Goal: Task Accomplishment & Management: Manage account settings

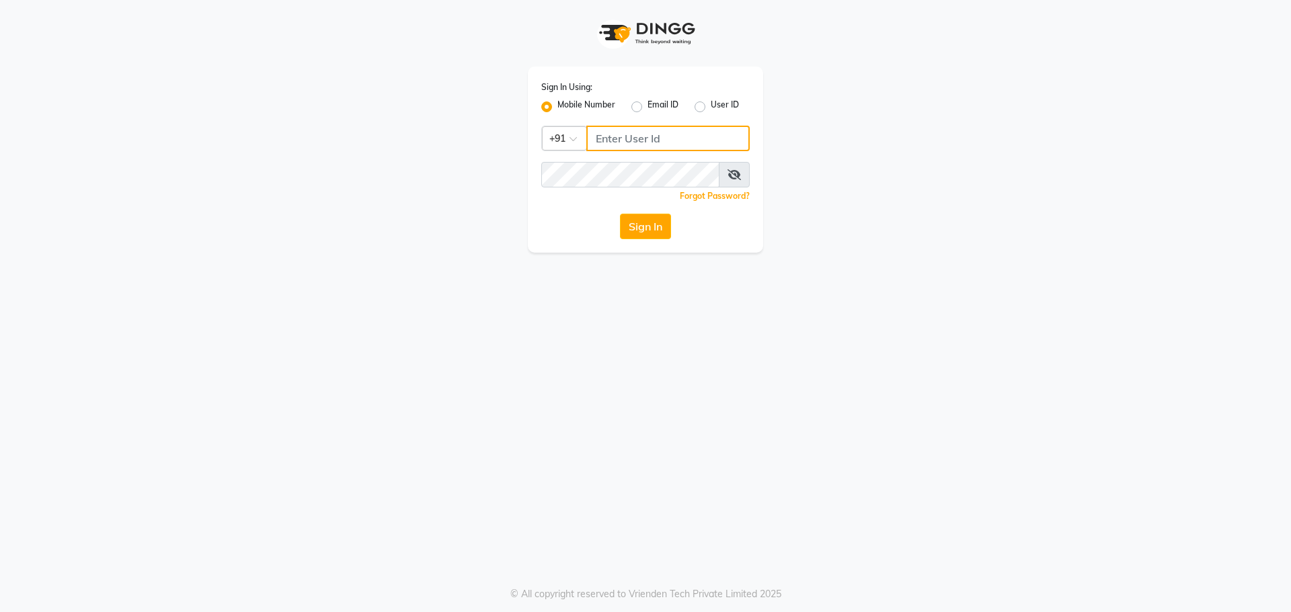
click at [717, 145] on input "Username" at bounding box center [667, 139] width 163 height 26
click at [658, 134] on input "9041656" at bounding box center [667, 139] width 163 height 26
click at [545, 171] on div "Sign In Using: Mobile Number Email ID User ID Country Code × [PHONE_NUMBER] Rem…" at bounding box center [645, 160] width 235 height 186
type input "3"
drag, startPoint x: 647, startPoint y: 138, endPoint x: 631, endPoint y: 140, distance: 15.5
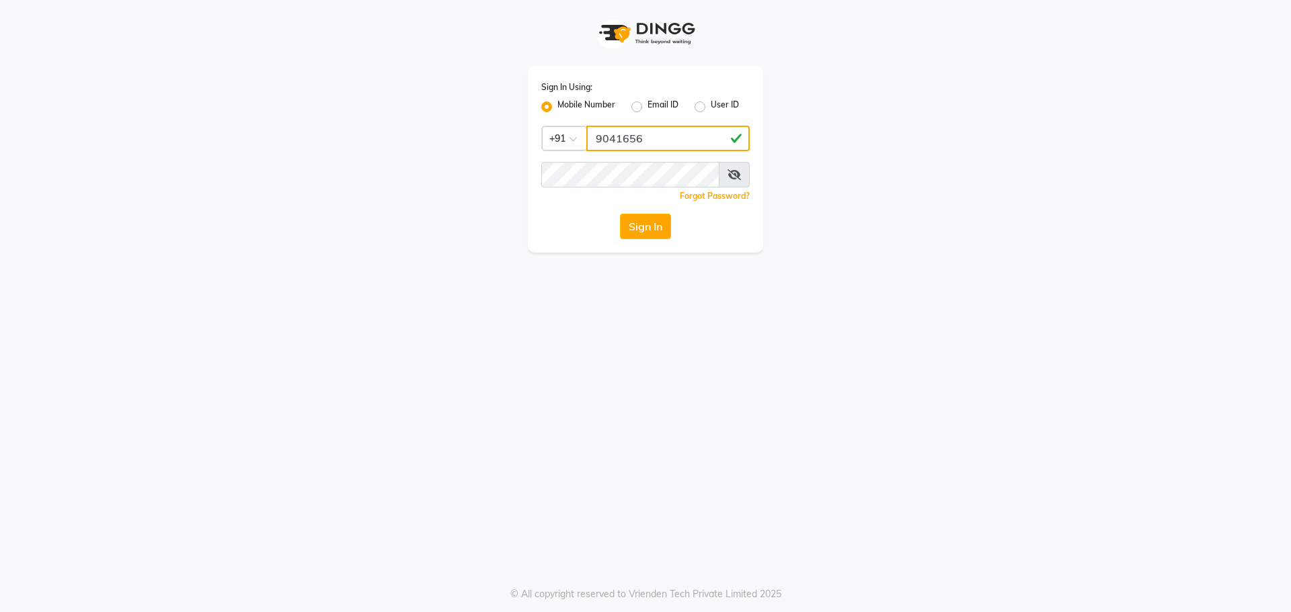
click at [631, 140] on input "9041656" at bounding box center [667, 139] width 163 height 26
drag, startPoint x: 645, startPoint y: 137, endPoint x: 638, endPoint y: 138, distance: 7.4
click at [638, 138] on input "9041656" at bounding box center [667, 139] width 163 height 26
click at [624, 231] on button "Sign In" at bounding box center [645, 227] width 51 height 26
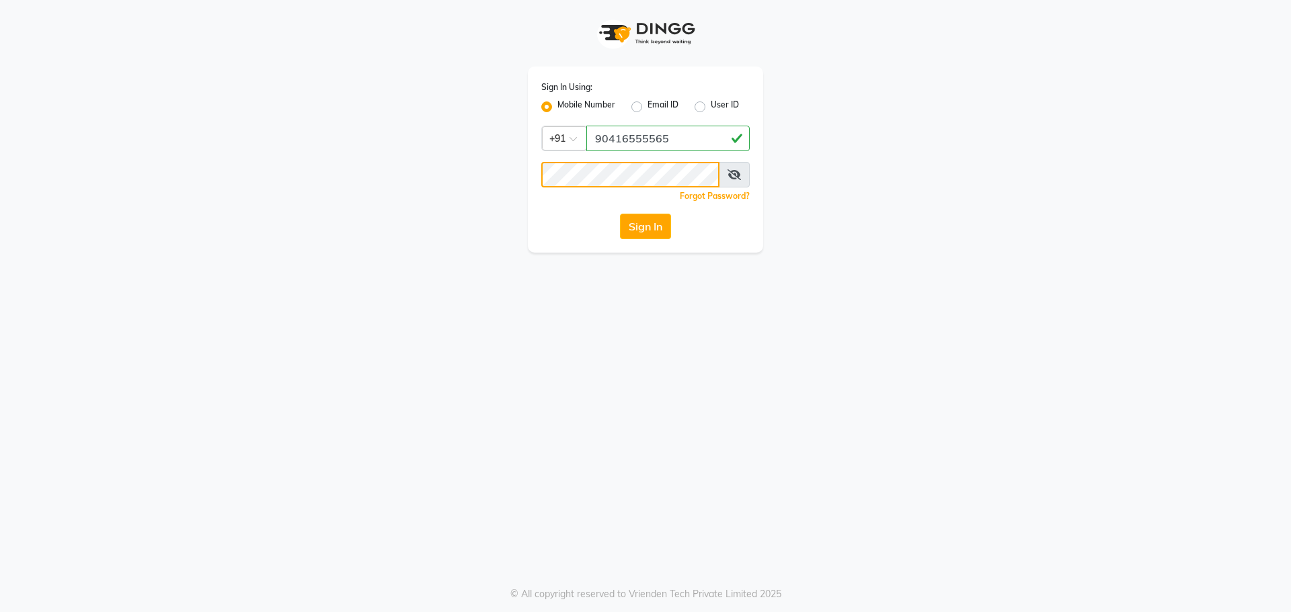
click at [321, 162] on div "Sign In Using: Mobile Number Email ID User ID Country Code × [PHONE_NUMBER] Rem…" at bounding box center [645, 126] width 766 height 253
click at [628, 235] on button "Sign In" at bounding box center [645, 227] width 51 height 26
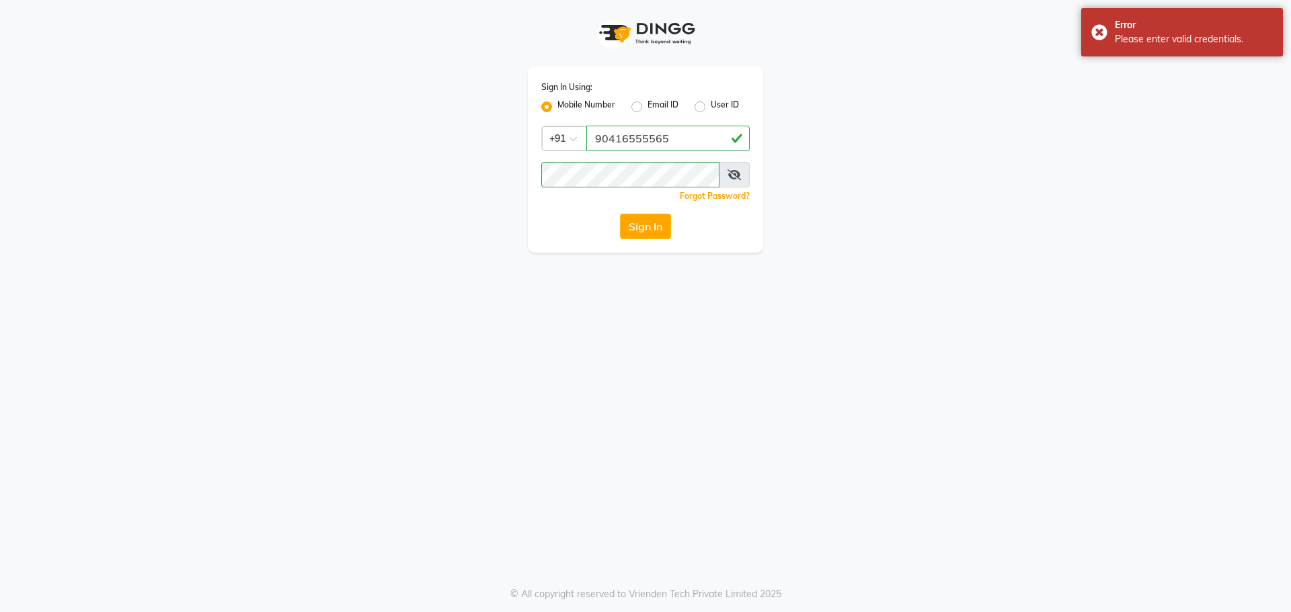
click at [734, 173] on icon at bounding box center [733, 174] width 13 height 11
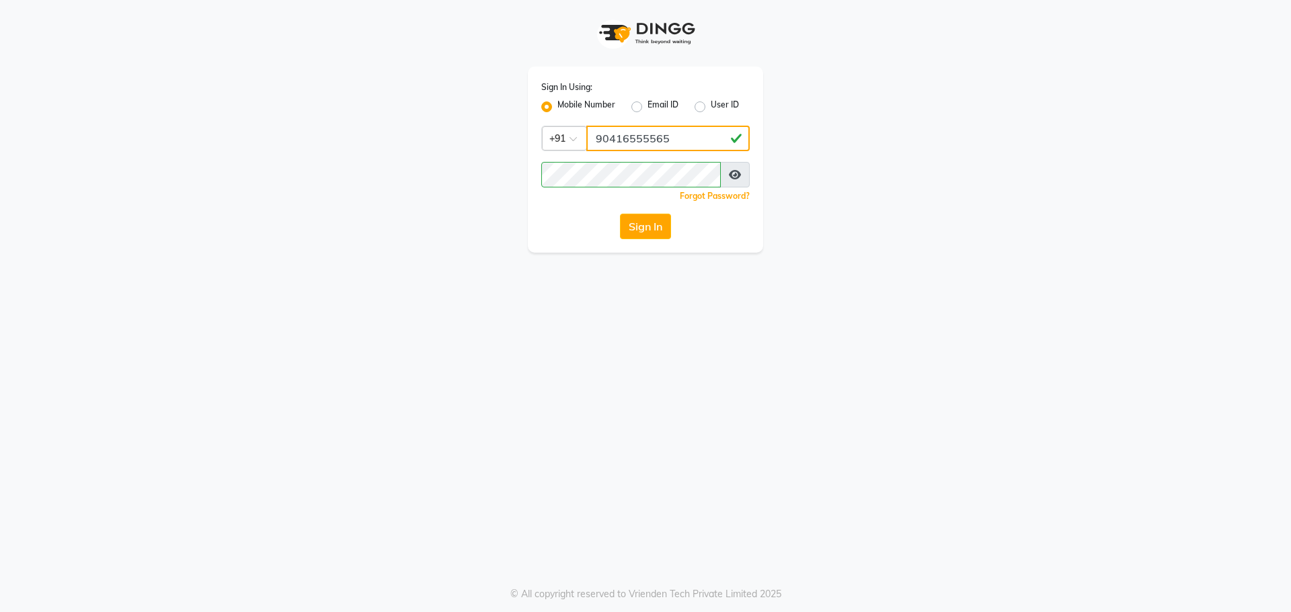
drag, startPoint x: 631, startPoint y: 134, endPoint x: 674, endPoint y: 138, distance: 42.5
click at [673, 138] on input "90416555565" at bounding box center [667, 139] width 163 height 26
click at [674, 138] on input "90416555565" at bounding box center [667, 139] width 163 height 26
drag, startPoint x: 657, startPoint y: 139, endPoint x: 648, endPoint y: 135, distance: 10.2
click at [648, 135] on input "90416555565" at bounding box center [667, 139] width 163 height 26
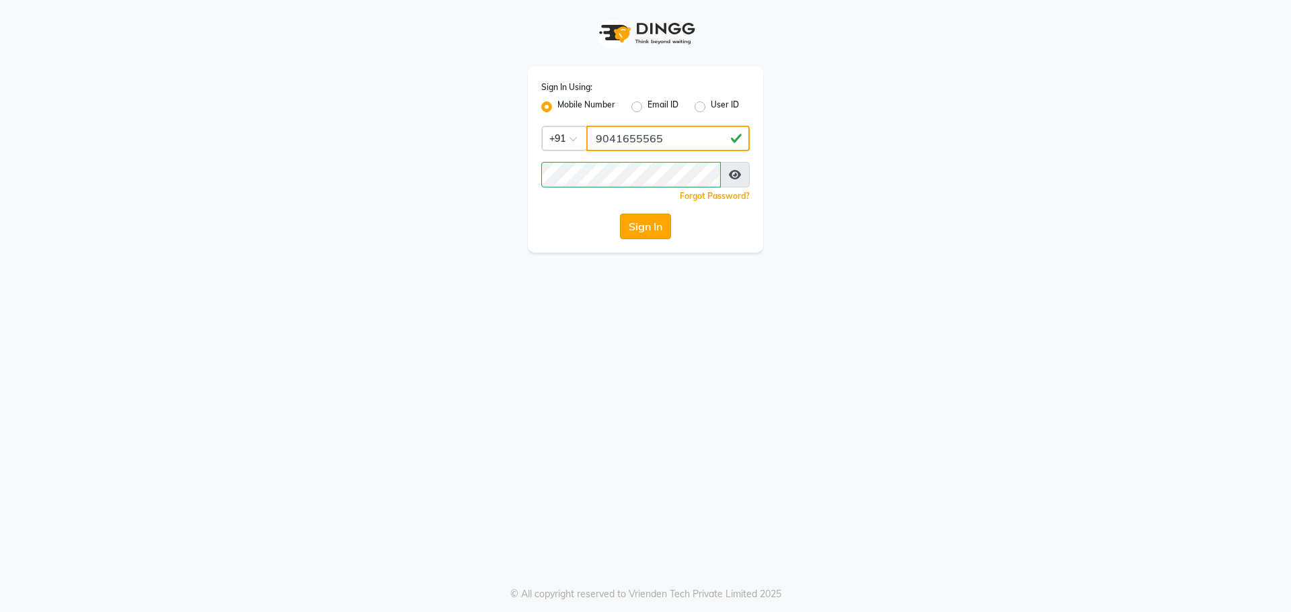
type input "9041655565"
click at [651, 222] on button "Sign In" at bounding box center [645, 227] width 51 height 26
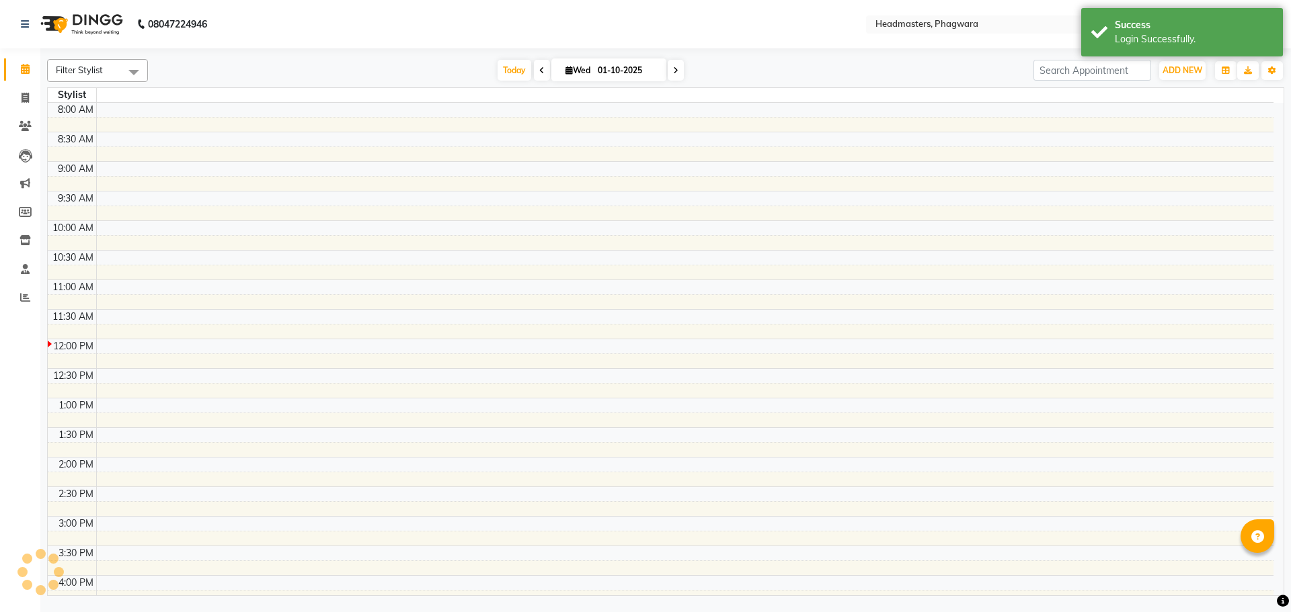
select select "en"
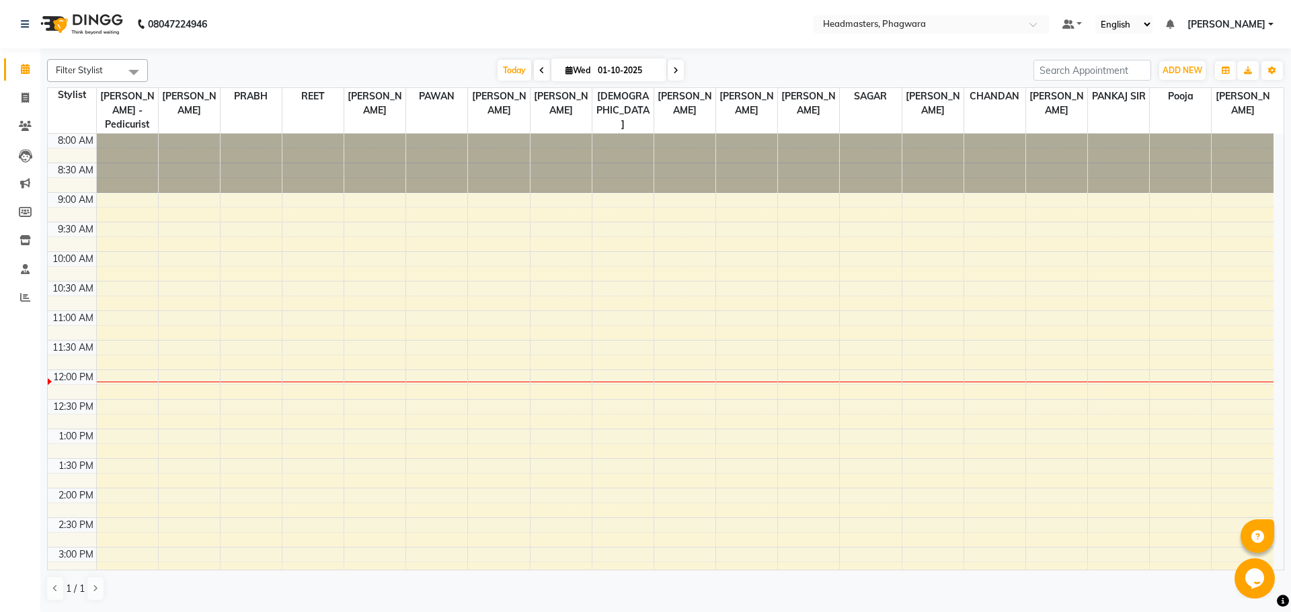
click at [426, 295] on div "8:00 AM 8:30 AM 9:00 AM 9:30 AM 10:00 AM 10:30 AM 11:00 AM 11:30 AM 12:00 PM 12…" at bounding box center [660, 518] width 1225 height 768
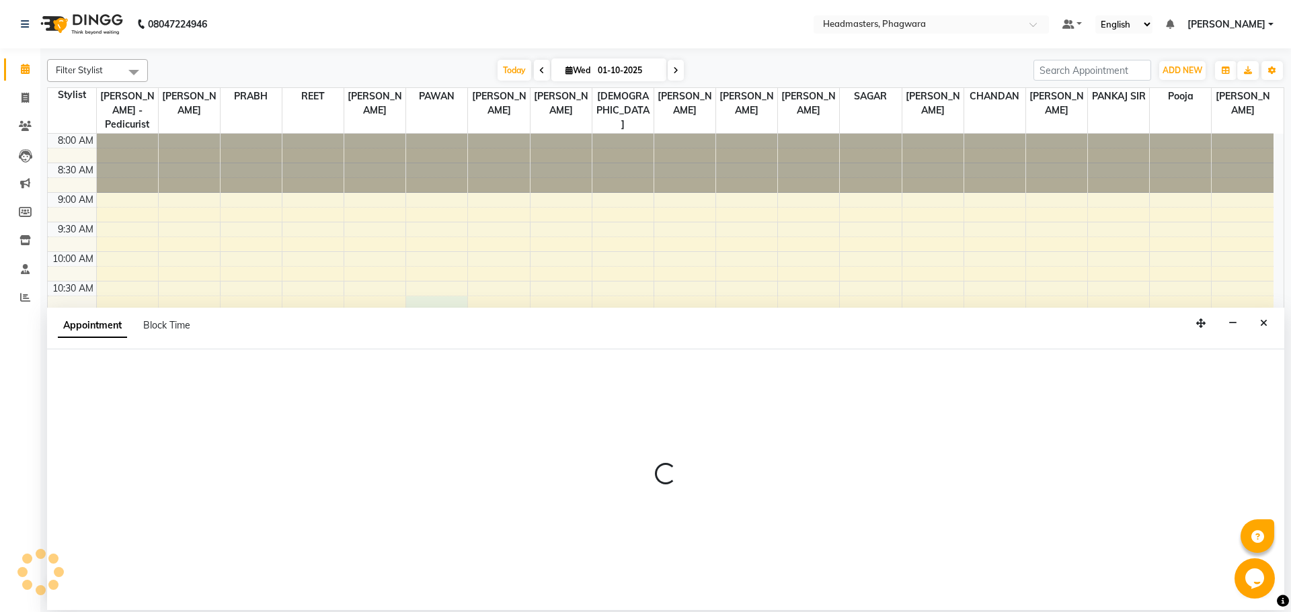
select select "71382"
select select "tentative"
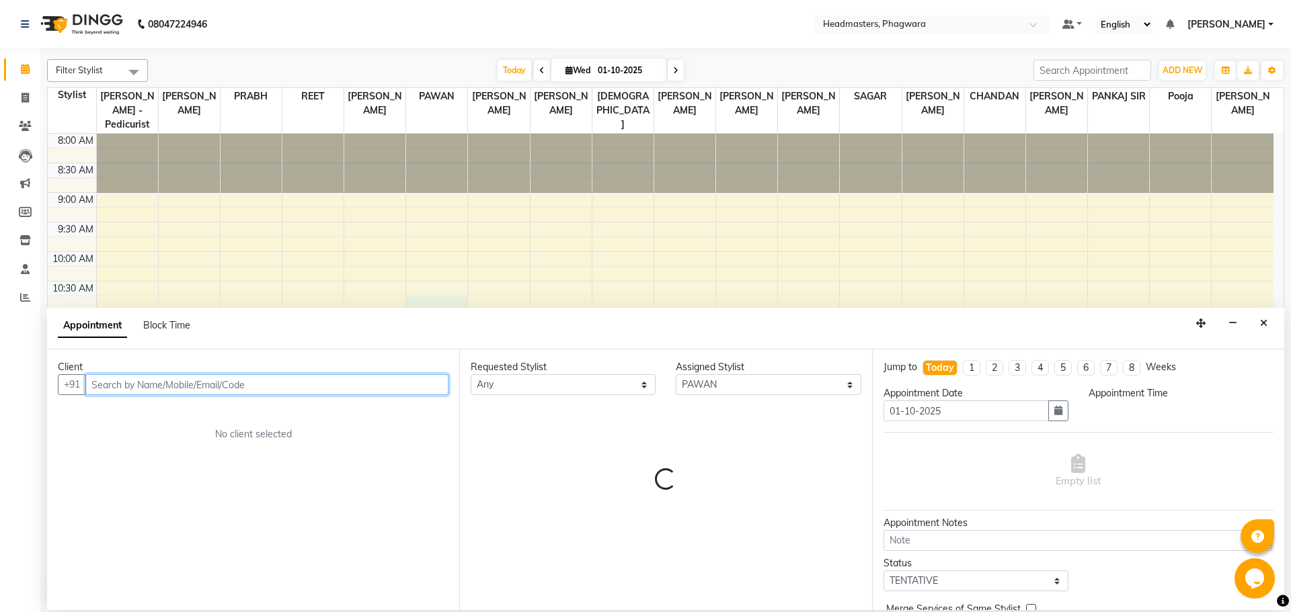
select select "645"
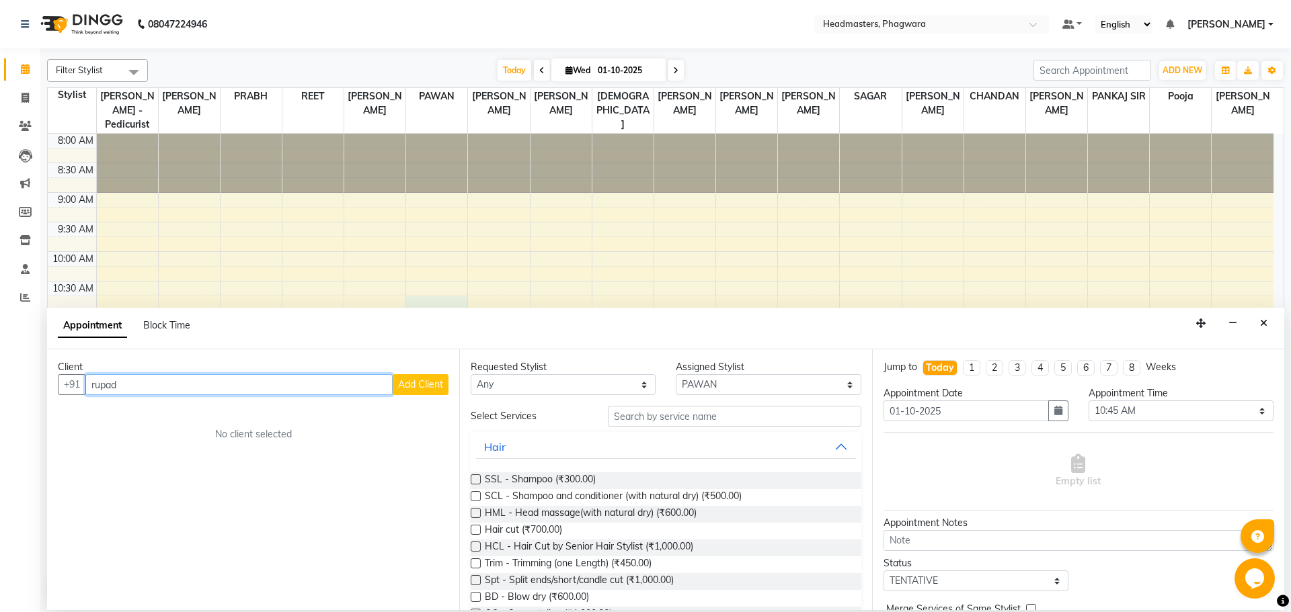
type input "rupad"
click at [432, 390] on span "Add Client" at bounding box center [420, 384] width 45 height 12
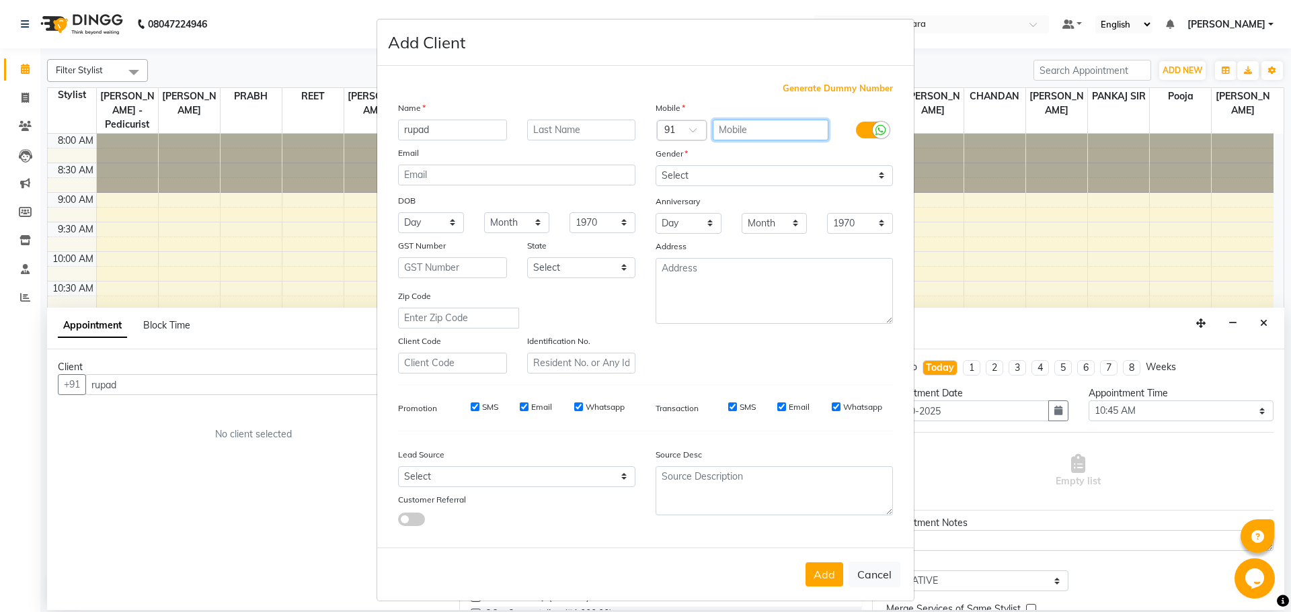
click at [713, 124] on input "text" at bounding box center [771, 130] width 116 height 21
type input "8054031213"
click at [809, 176] on select "Select [DEMOGRAPHIC_DATA] [DEMOGRAPHIC_DATA] Other Prefer Not To Say" at bounding box center [773, 175] width 237 height 21
select select "[DEMOGRAPHIC_DATA]"
click at [655, 165] on select "Select [DEMOGRAPHIC_DATA] [DEMOGRAPHIC_DATA] Other Prefer Not To Say" at bounding box center [773, 175] width 237 height 21
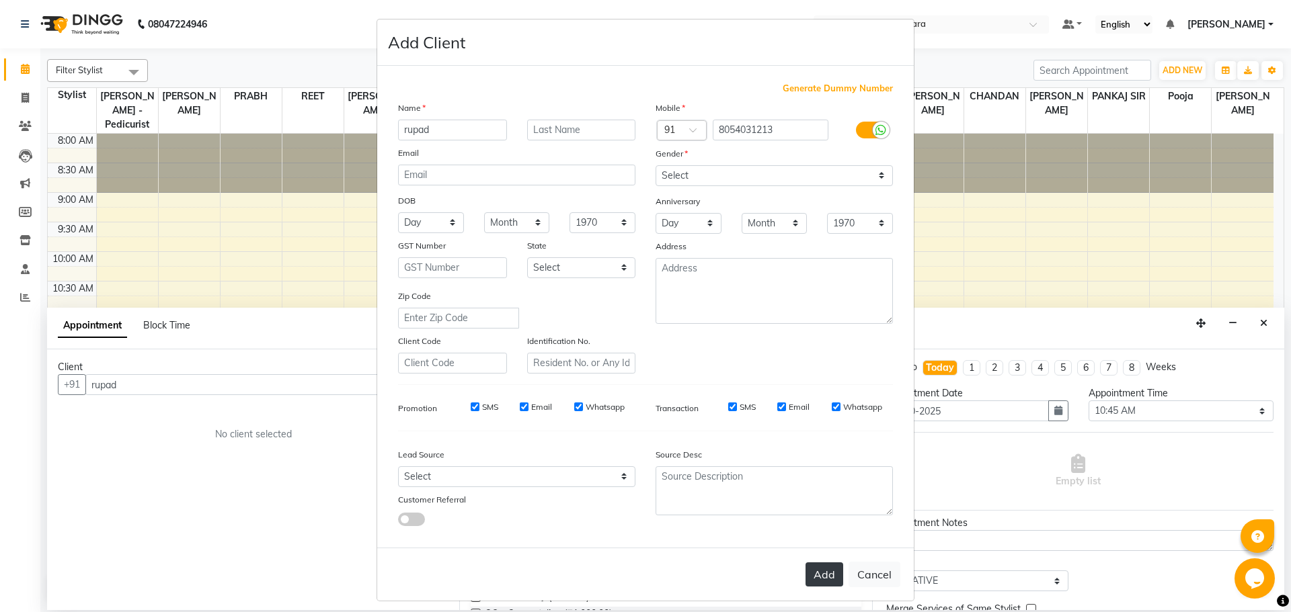
click at [811, 572] on button "Add" at bounding box center [824, 575] width 38 height 24
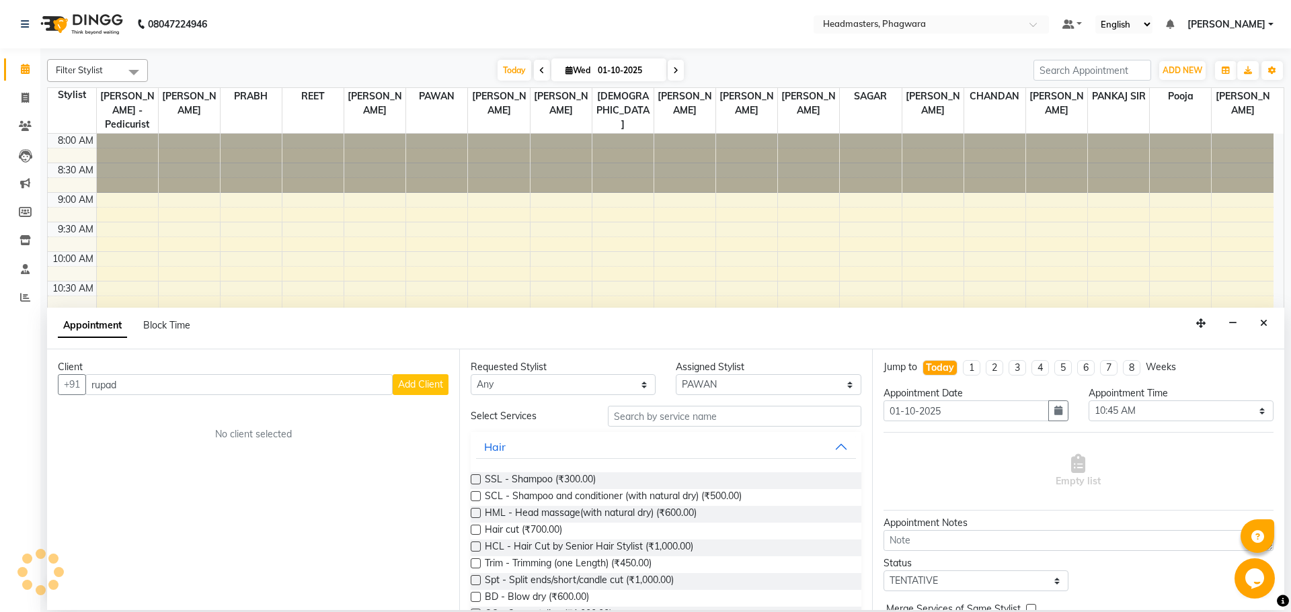
type input "8054031213"
select select
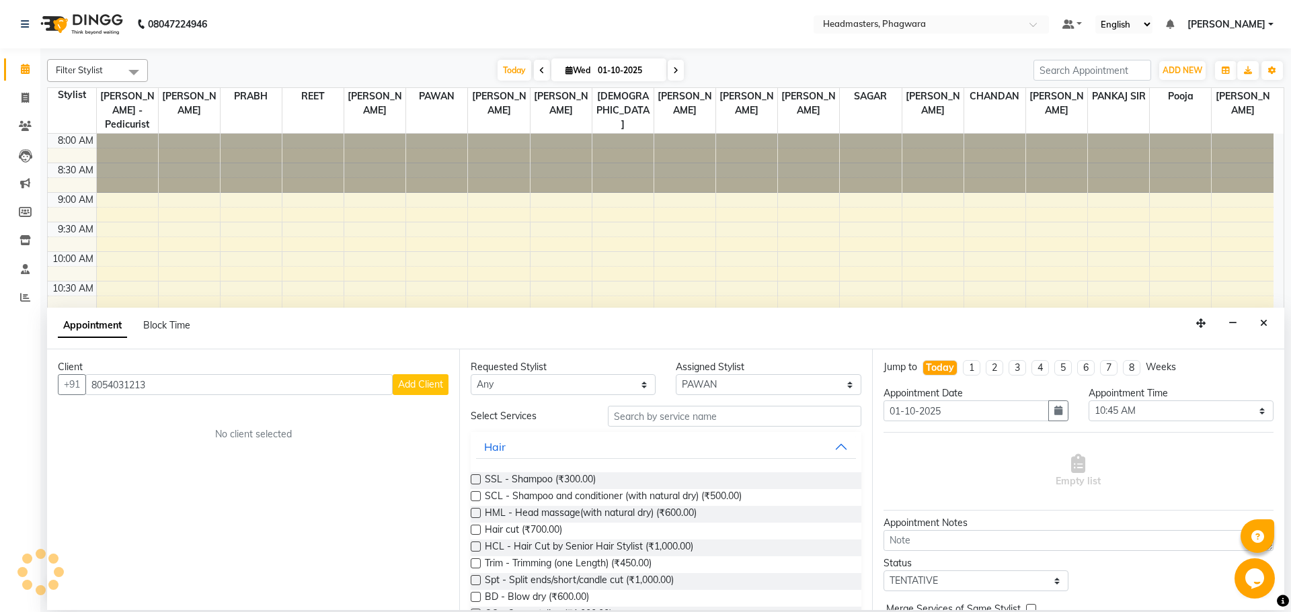
select select
checkbox input "false"
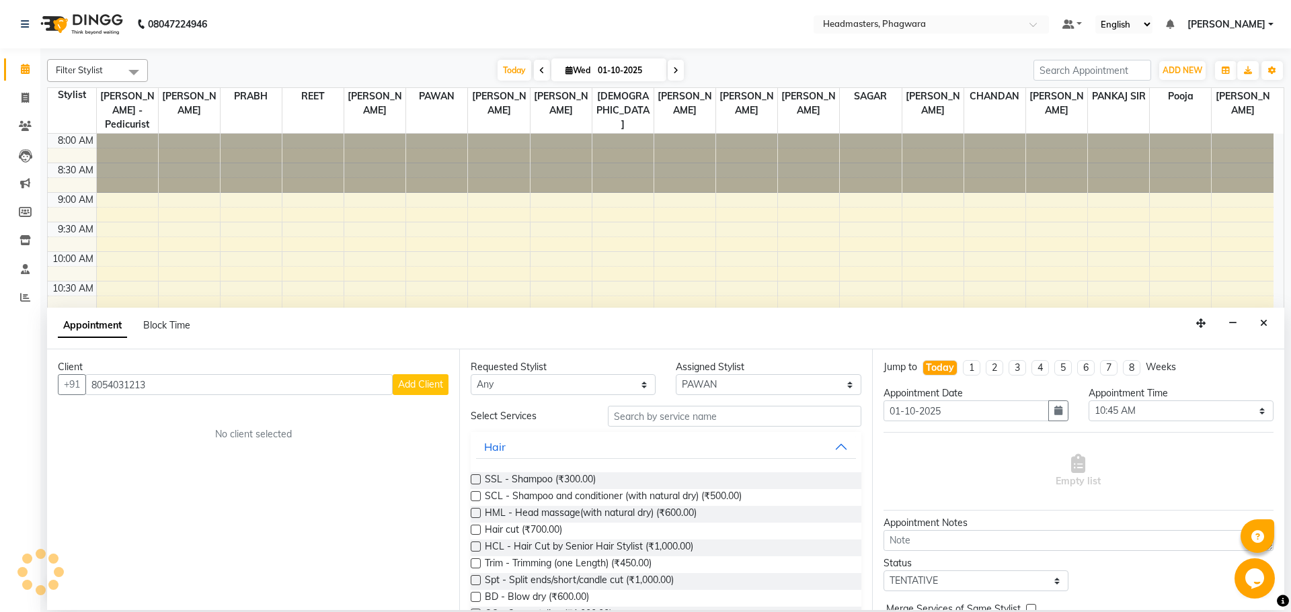
checkbox input "false"
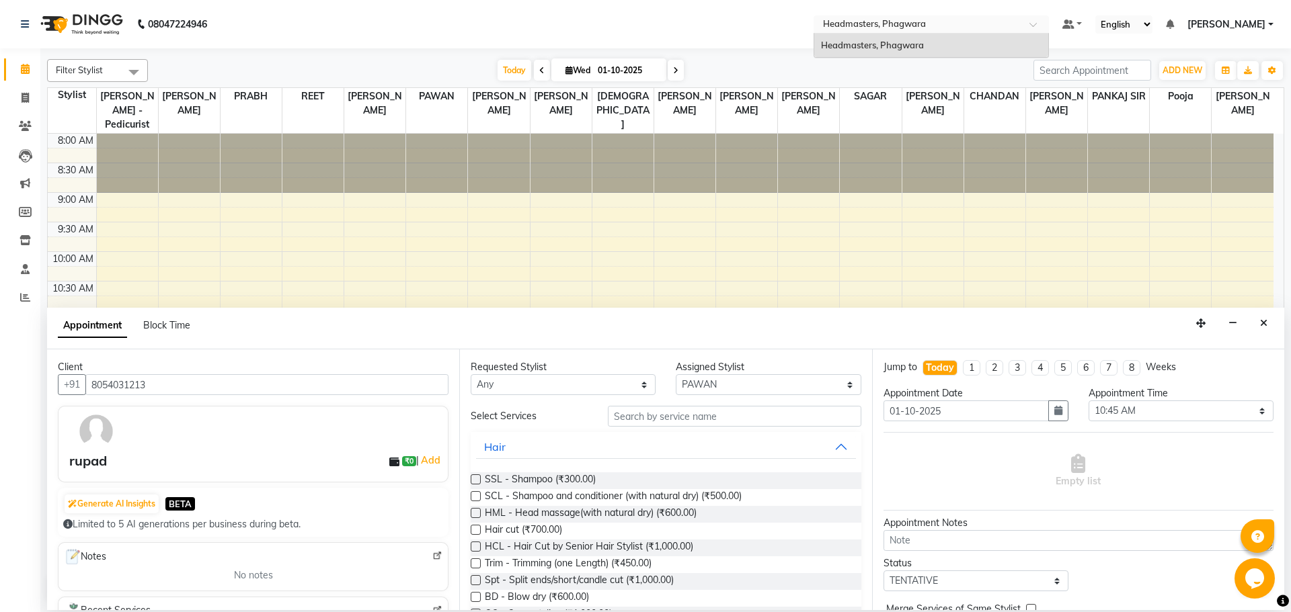
click at [1046, 28] on span at bounding box center [1037, 28] width 17 height 13
click at [1046, 24] on span at bounding box center [1037, 28] width 17 height 13
click at [1082, 25] on link at bounding box center [1072, 24] width 20 height 14
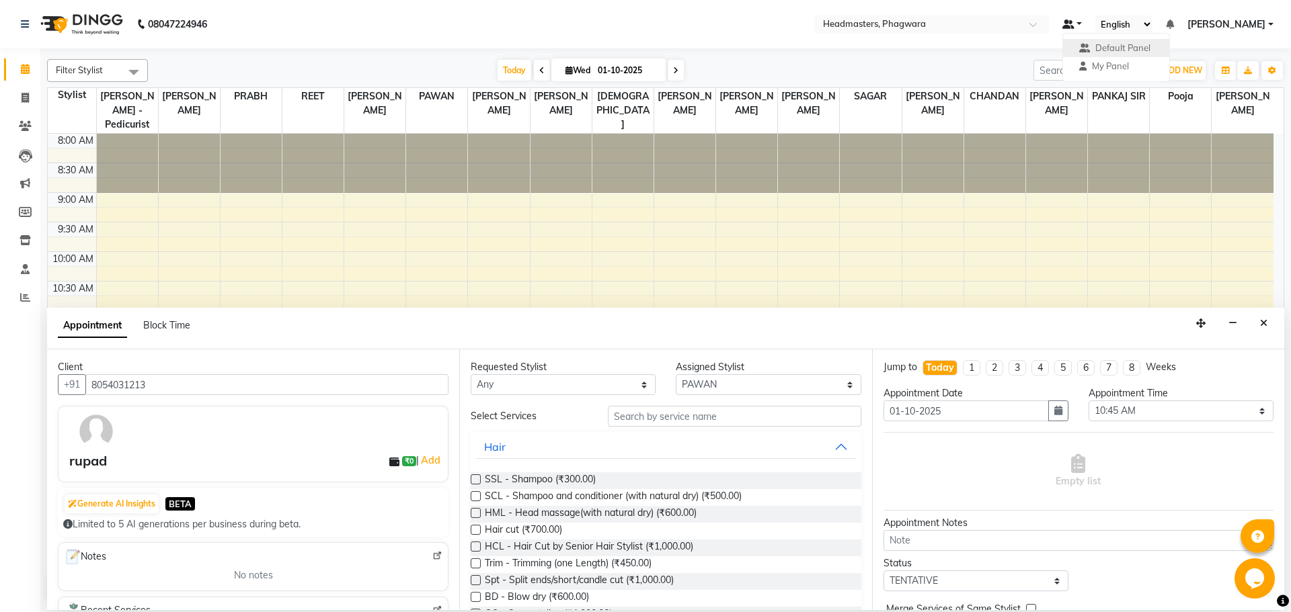
click at [1082, 25] on link at bounding box center [1072, 24] width 20 height 14
click at [655, 417] on input "text" at bounding box center [734, 416] width 253 height 21
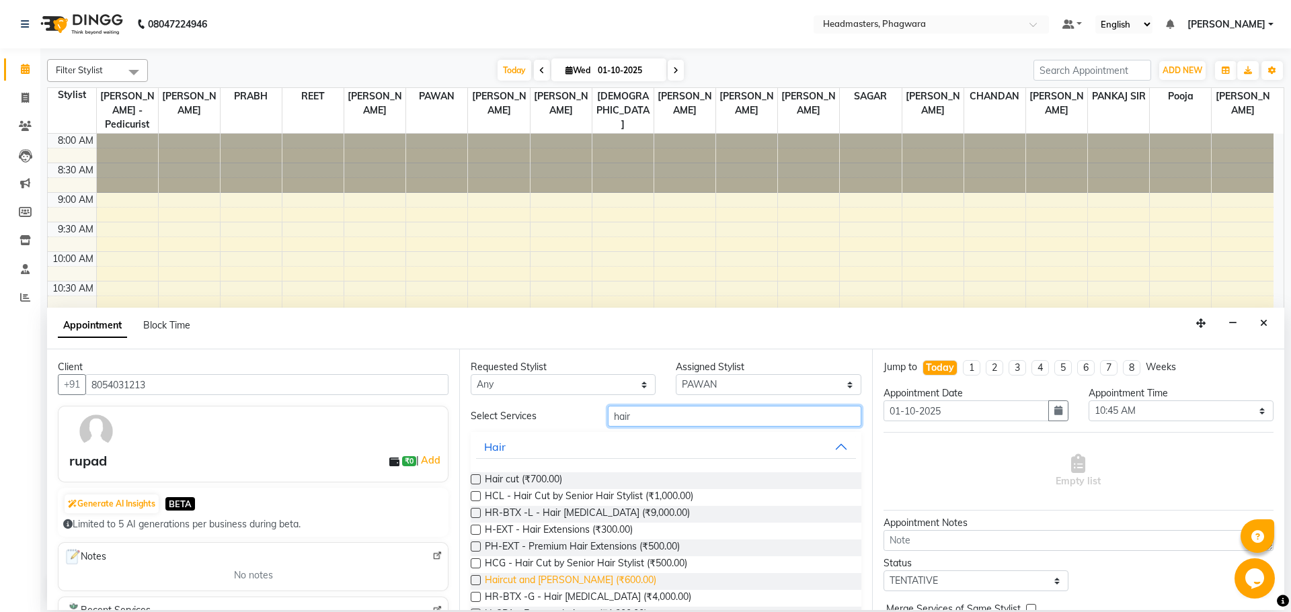
type input "hair"
click at [558, 575] on span "Haircut and [PERSON_NAME] (₹600.00)" at bounding box center [570, 581] width 171 height 17
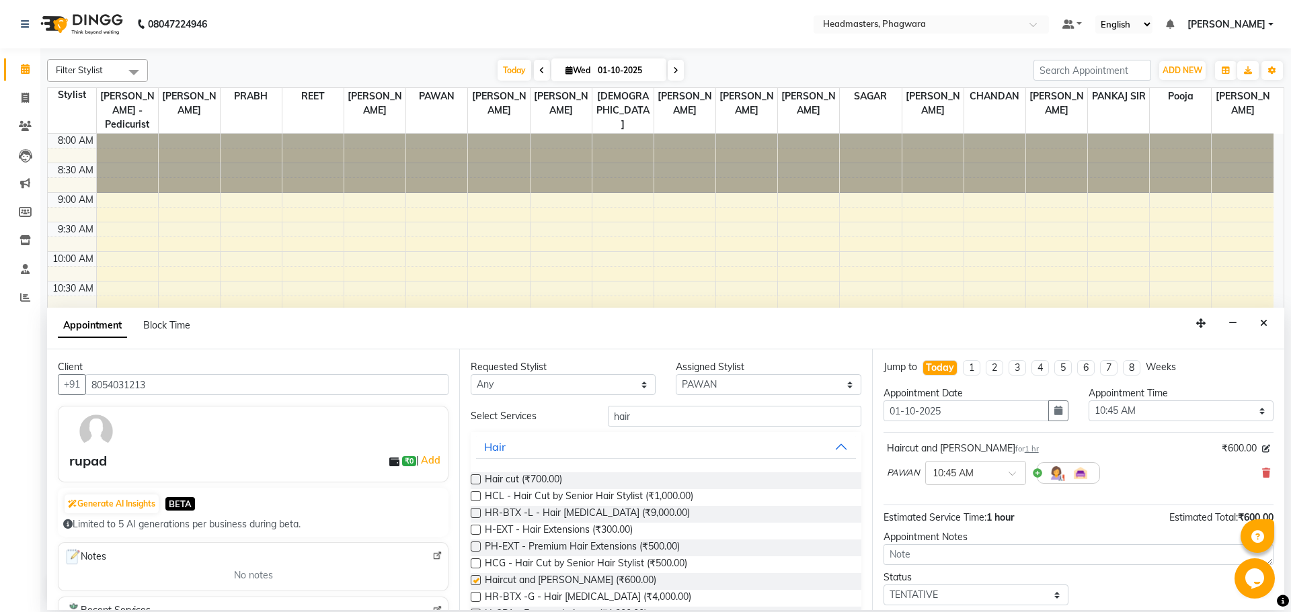
checkbox input "false"
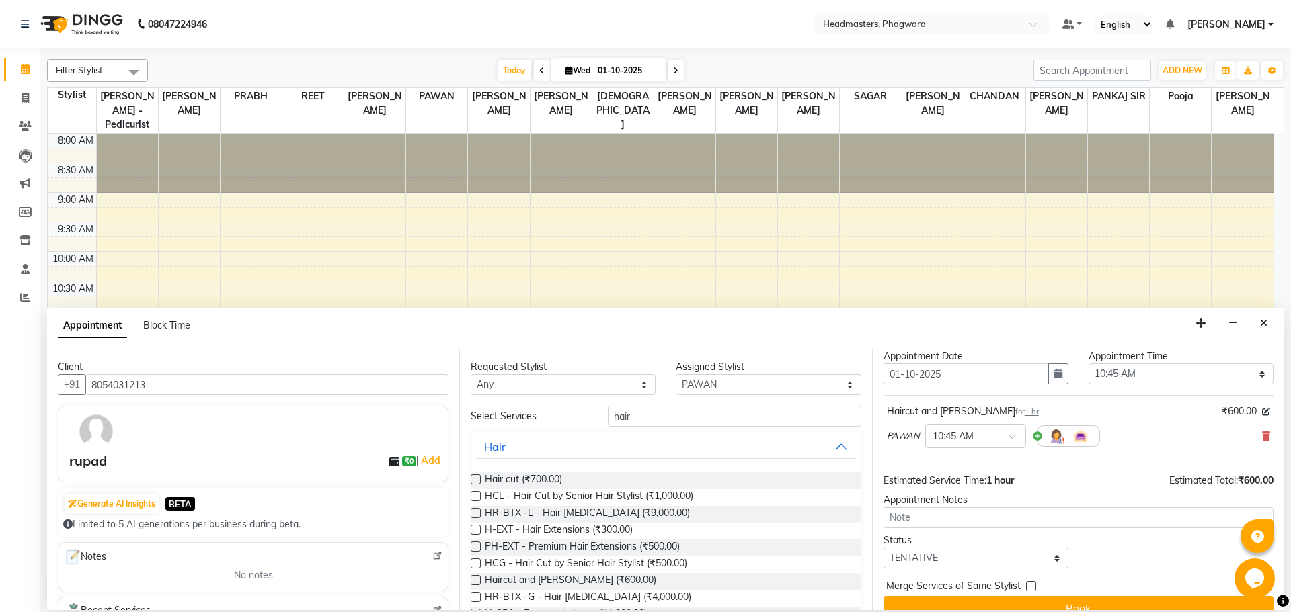
scroll to position [58, 0]
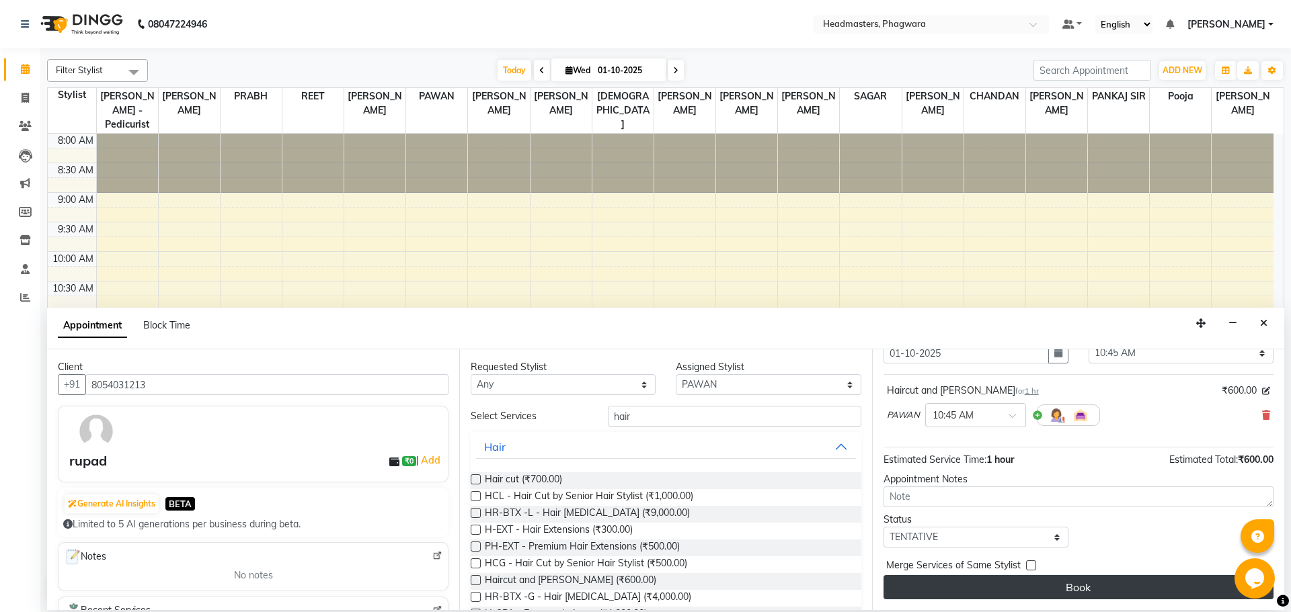
click at [1057, 588] on button "Book" at bounding box center [1078, 587] width 390 height 24
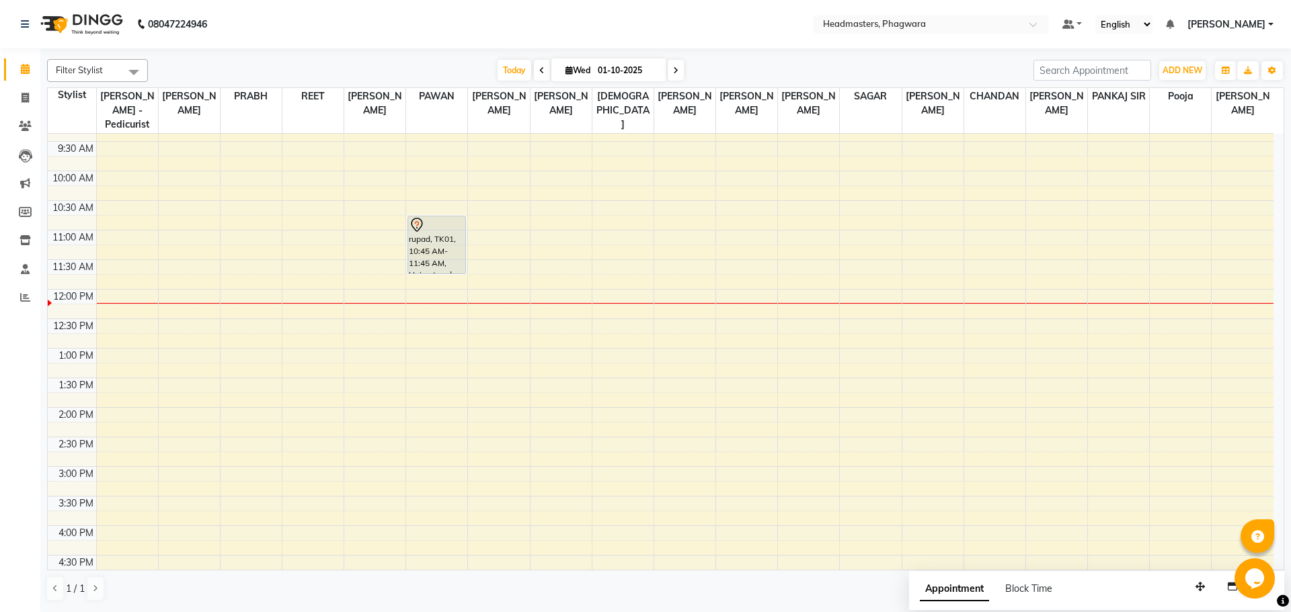
scroll to position [67, 0]
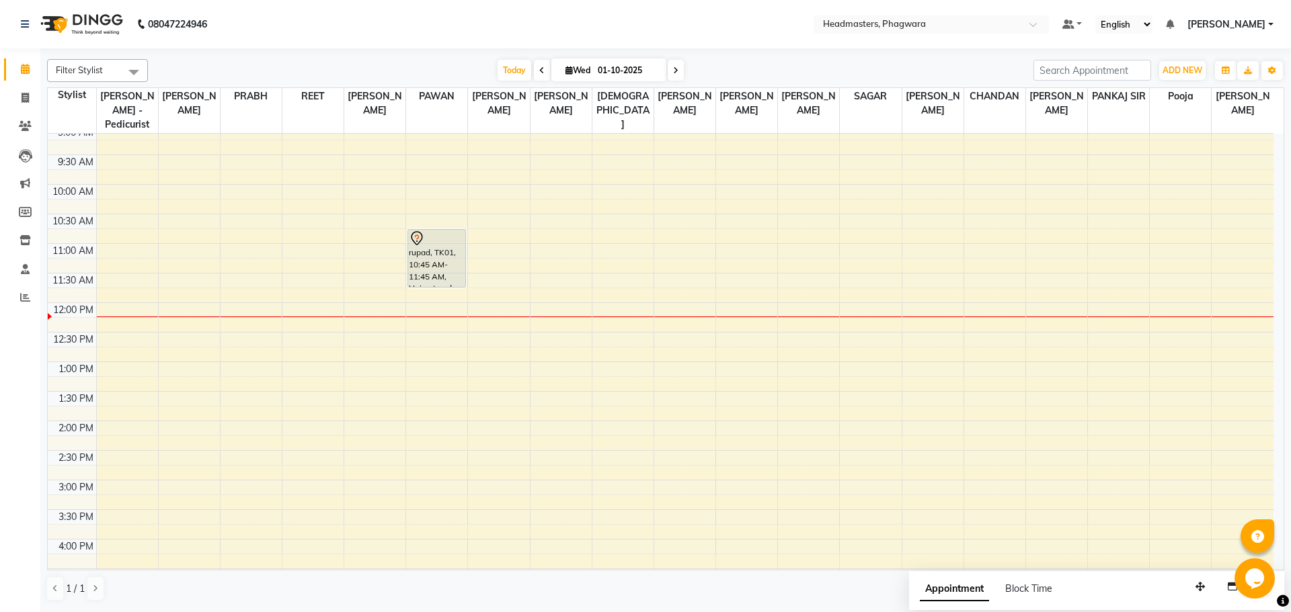
click at [430, 315] on div "8:00 AM 8:30 AM 9:00 AM 9:30 AM 10:00 AM 10:30 AM 11:00 AM 11:30 AM 12:00 PM 12…" at bounding box center [660, 451] width 1225 height 768
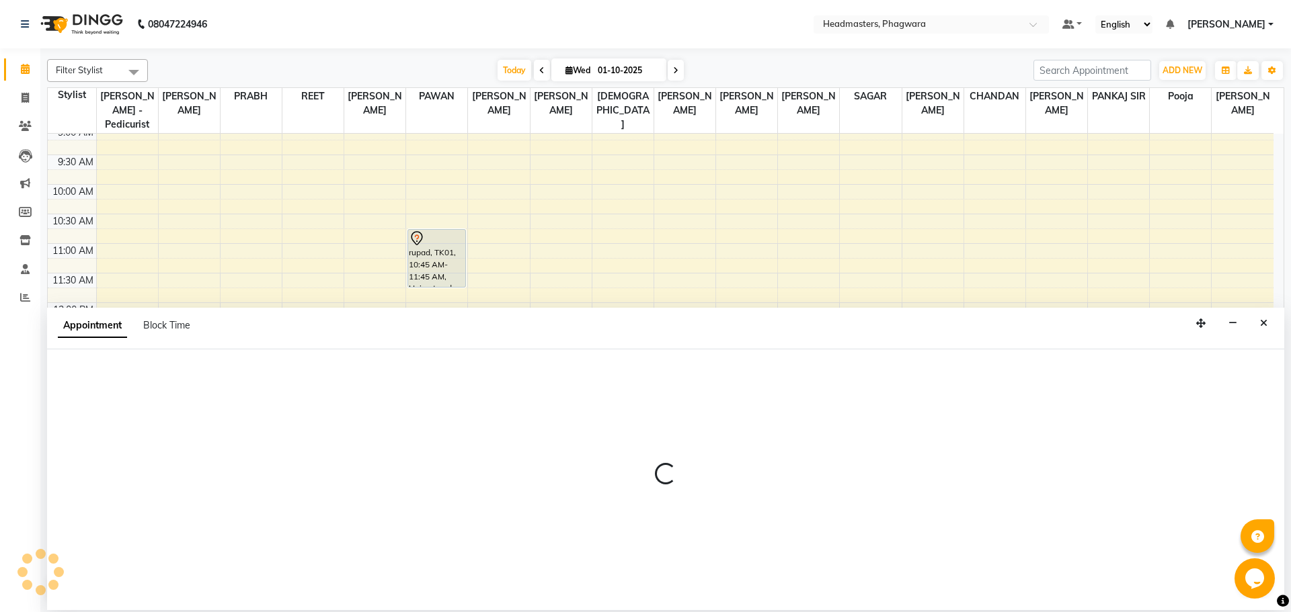
select select "71382"
select select "735"
select select "tentative"
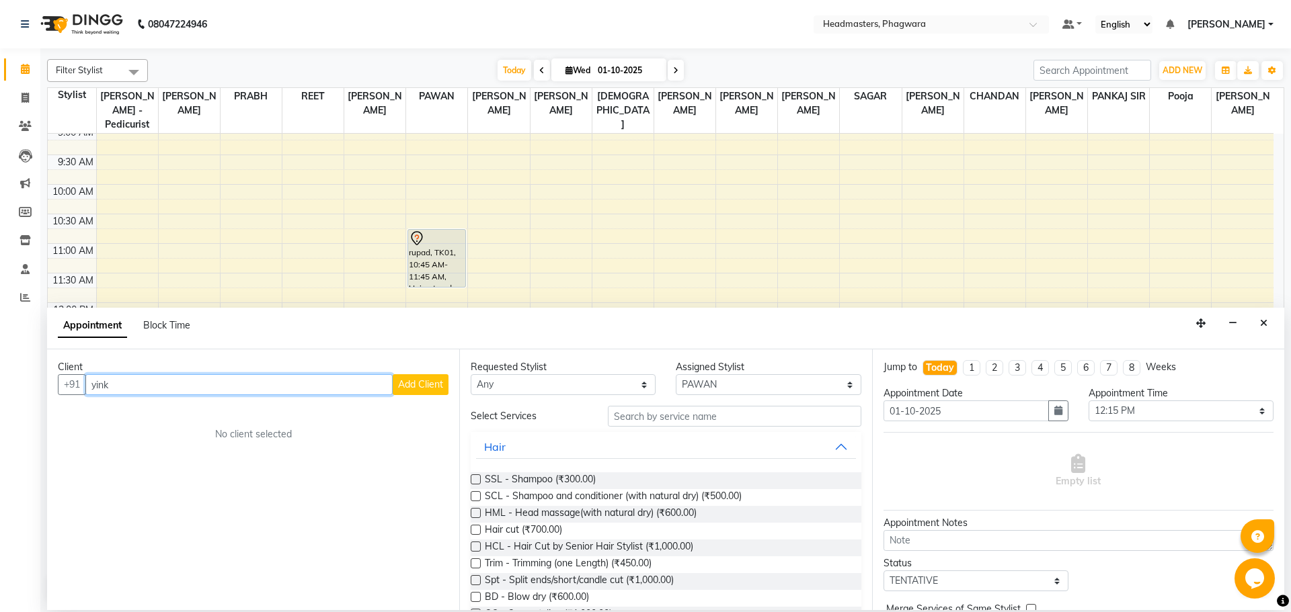
click at [360, 374] on input "yink" at bounding box center [238, 384] width 307 height 21
click at [303, 392] on input "yin" at bounding box center [238, 384] width 307 height 21
click at [300, 387] on input "yin" at bounding box center [238, 384] width 307 height 21
type input "y"
type input "s"
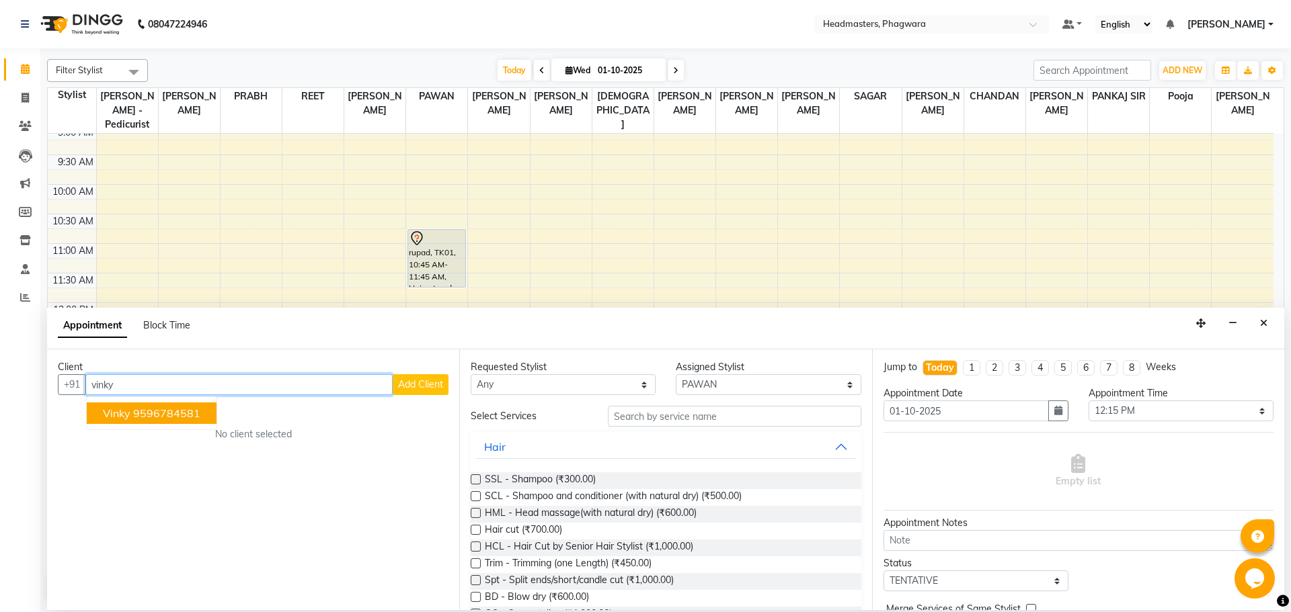
click at [188, 419] on ngb-highlight "9596784581" at bounding box center [166, 413] width 67 height 13
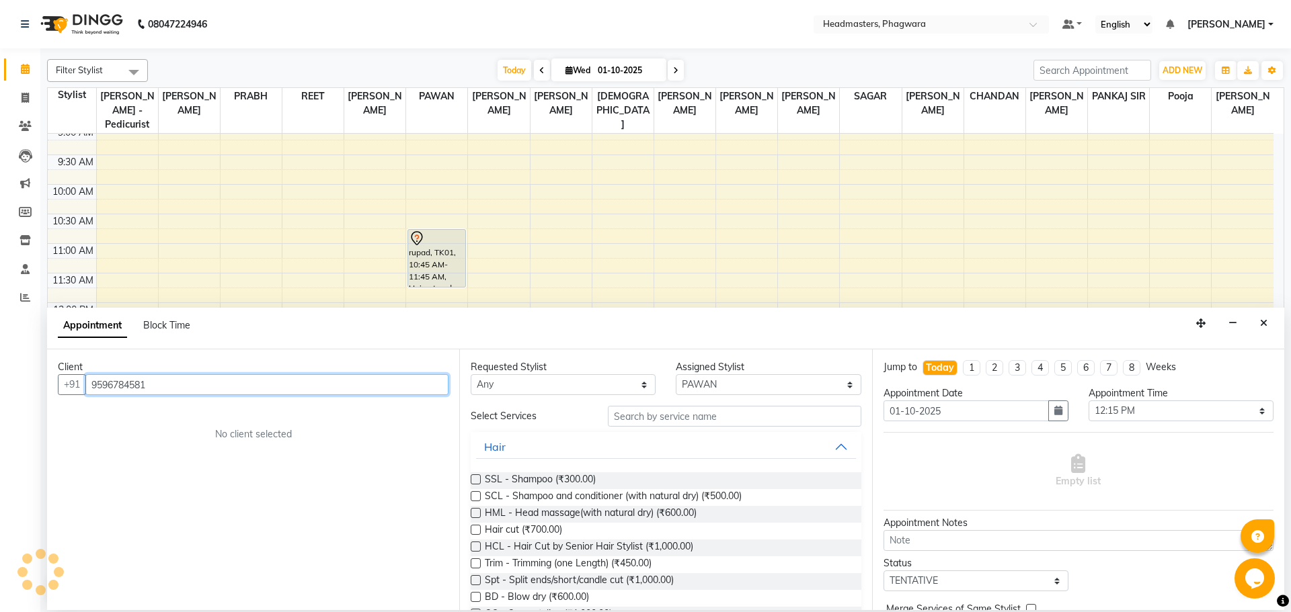
type input "9596784581"
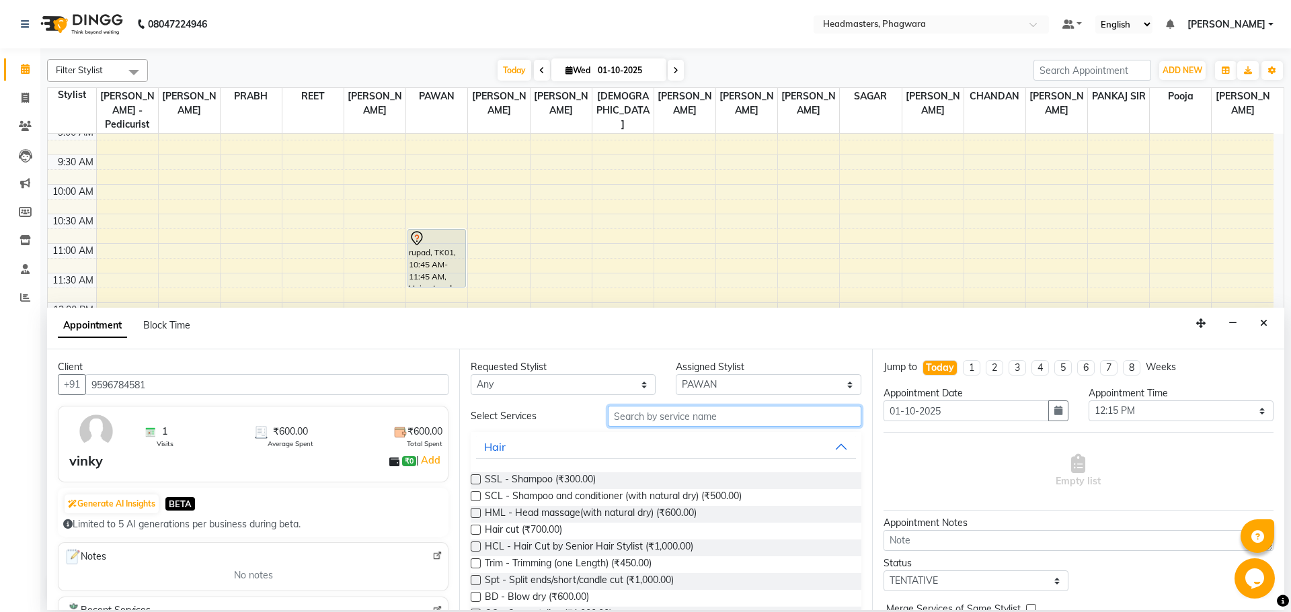
click at [638, 421] on input "text" at bounding box center [734, 416] width 253 height 21
click at [533, 526] on span "Hair cut (₹700.00)" at bounding box center [523, 531] width 77 height 17
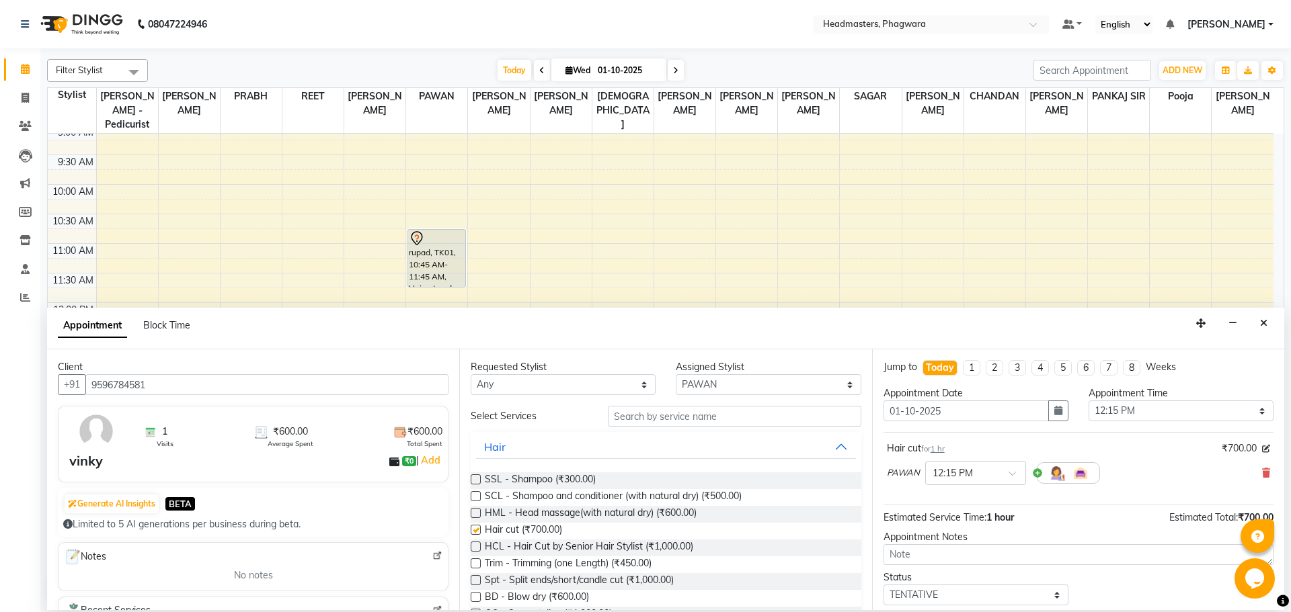
checkbox input "false"
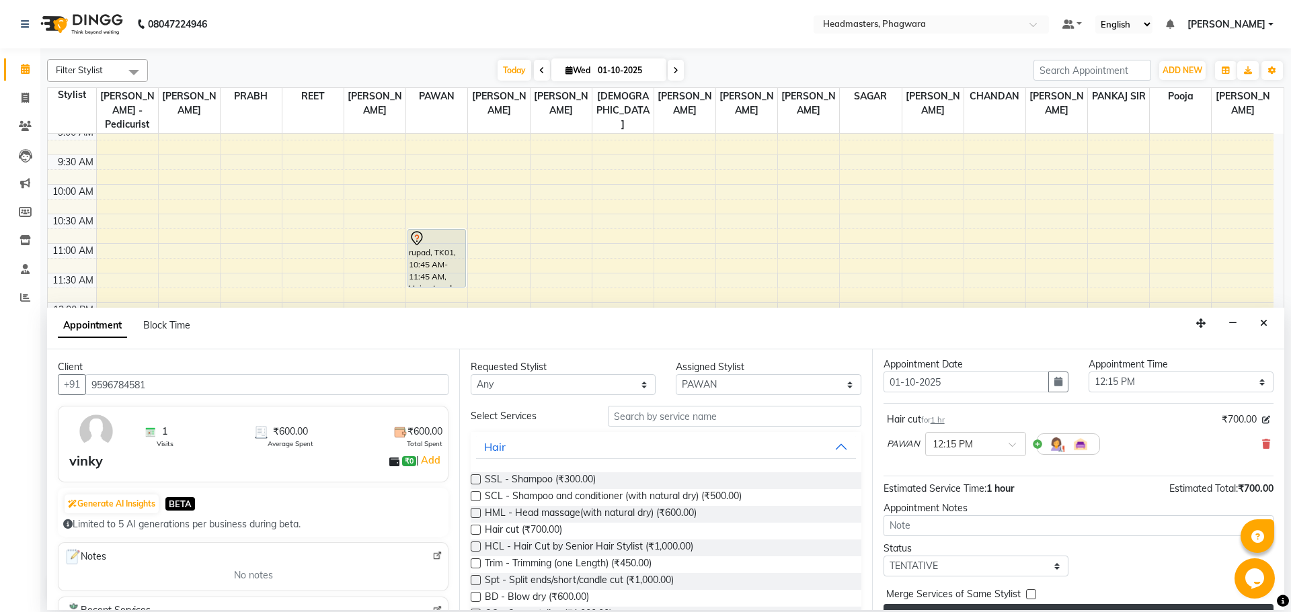
scroll to position [58, 0]
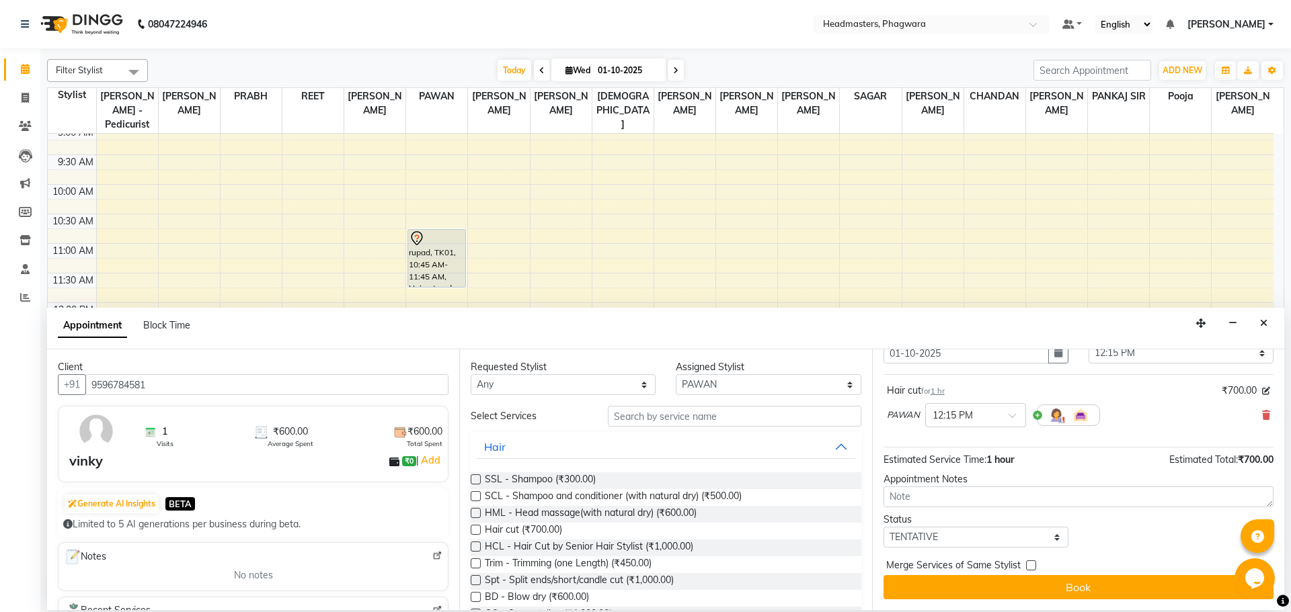
click at [969, 596] on button "Book" at bounding box center [1078, 587] width 390 height 24
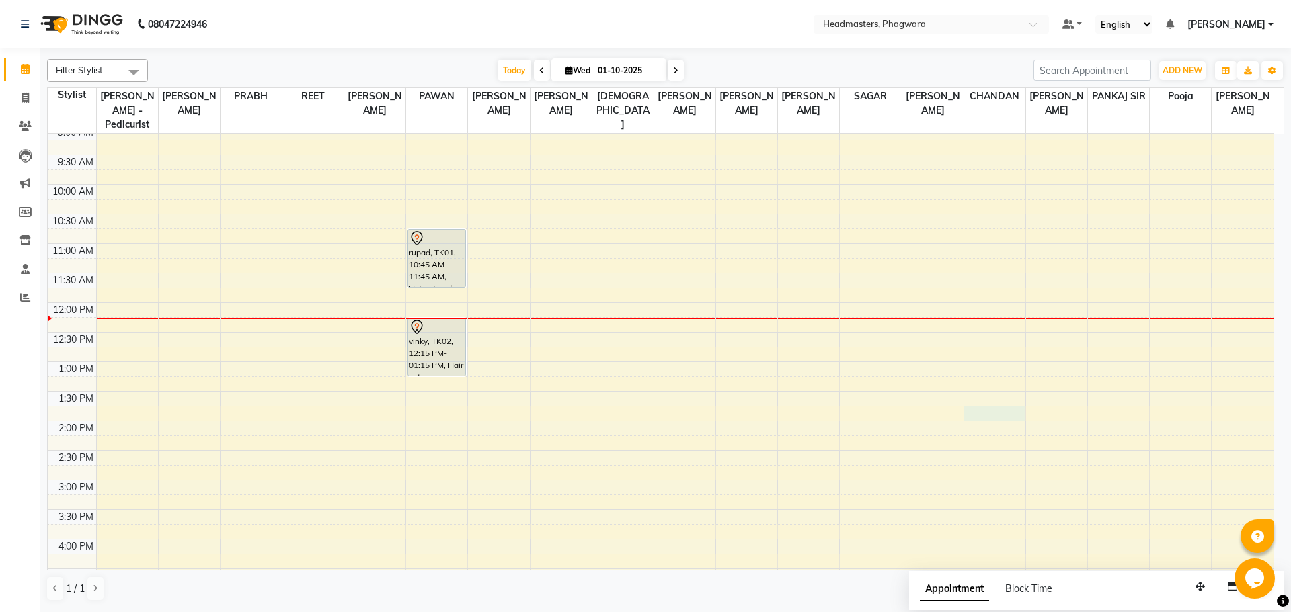
click at [1021, 393] on div "8:00 AM 8:30 AM 9:00 AM 9:30 AM 10:00 AM 10:30 AM 11:00 AM 11:30 AM 12:00 PM 12…" at bounding box center [660, 451] width 1225 height 768
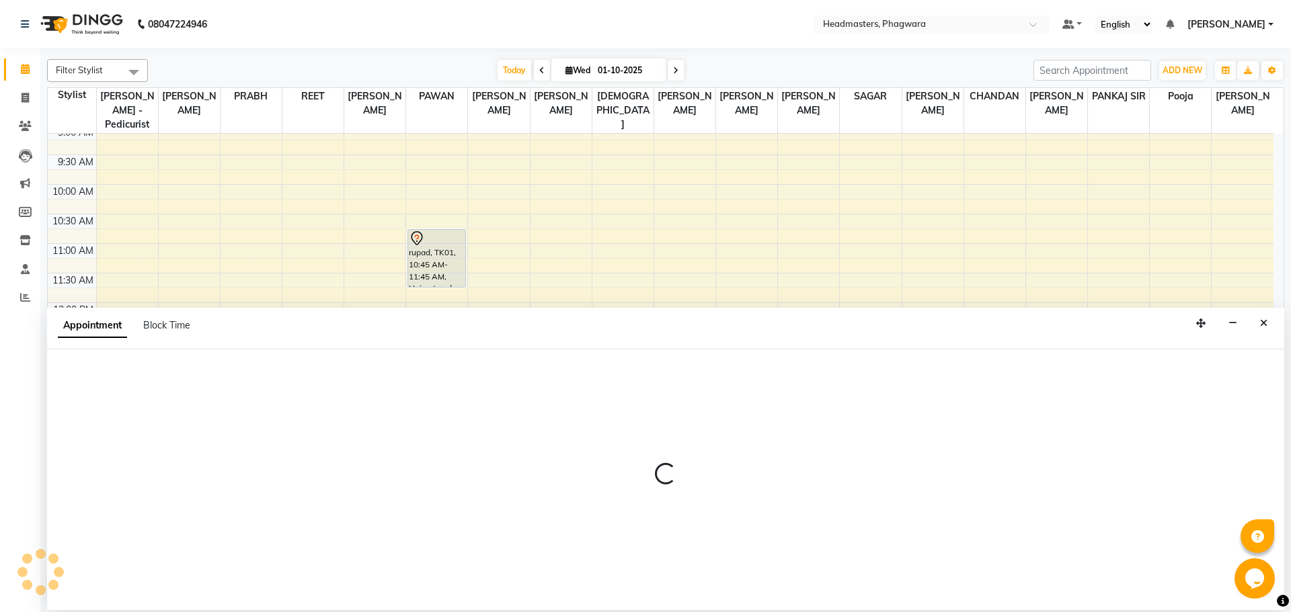
select select "71393"
select select "825"
select select "tentative"
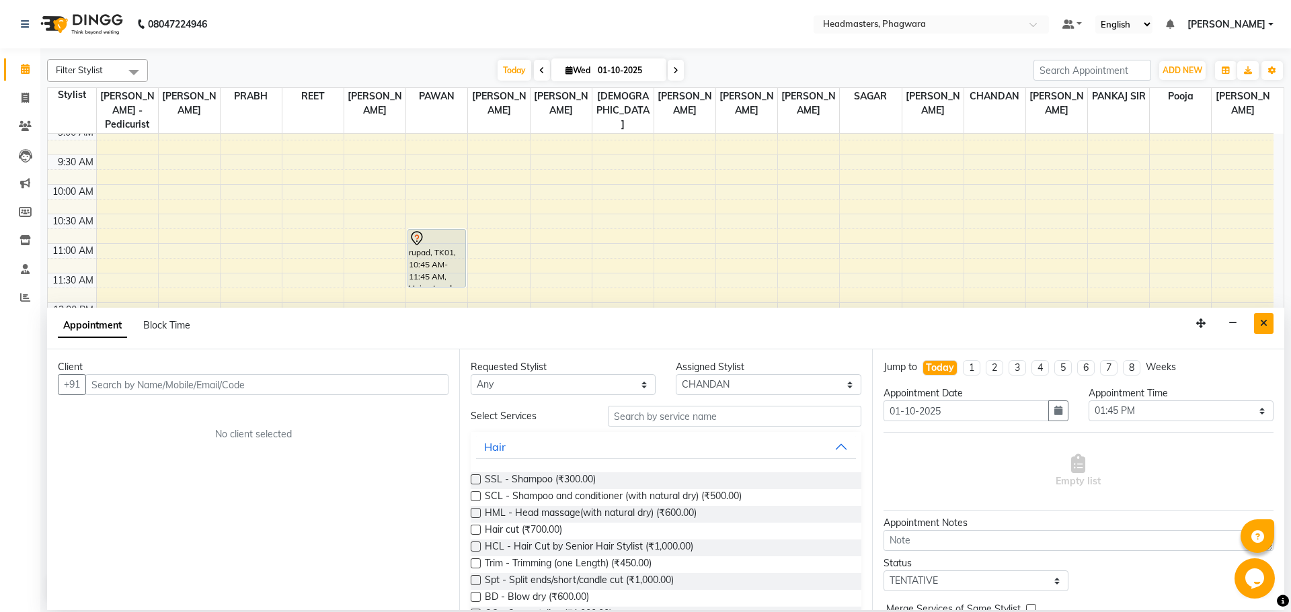
click at [1269, 326] on button "Close" at bounding box center [1263, 323] width 19 height 21
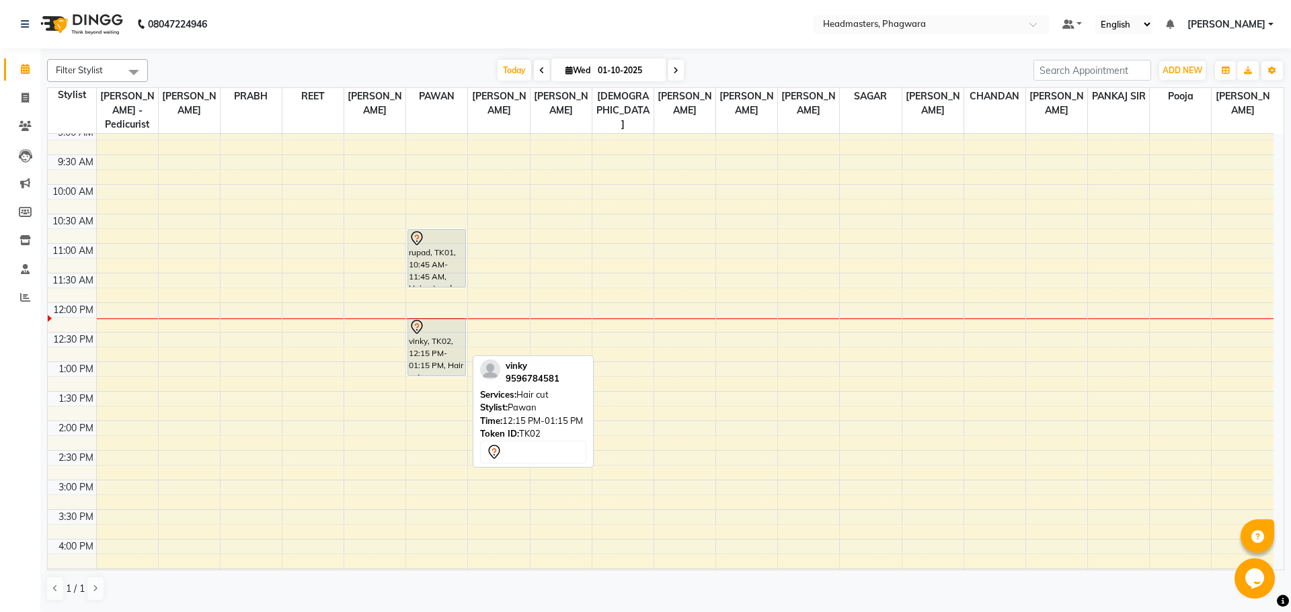
click at [426, 331] on div "vinky, TK02, 12:15 PM-01:15 PM, Hair cut" at bounding box center [436, 347] width 57 height 57
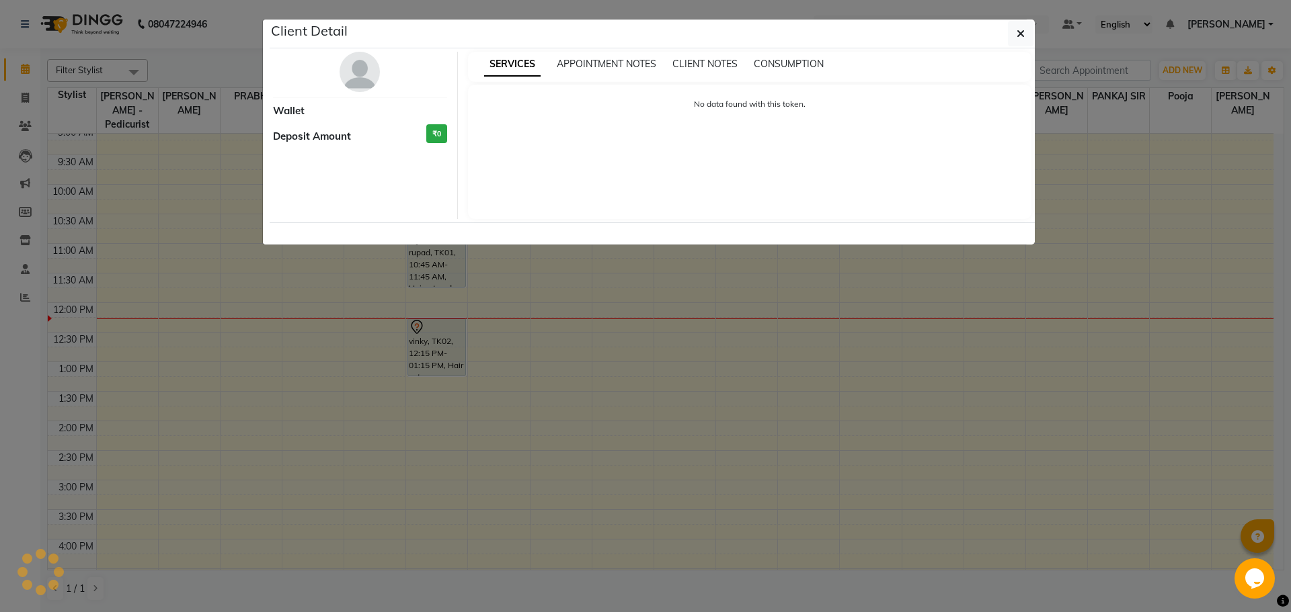
select select "7"
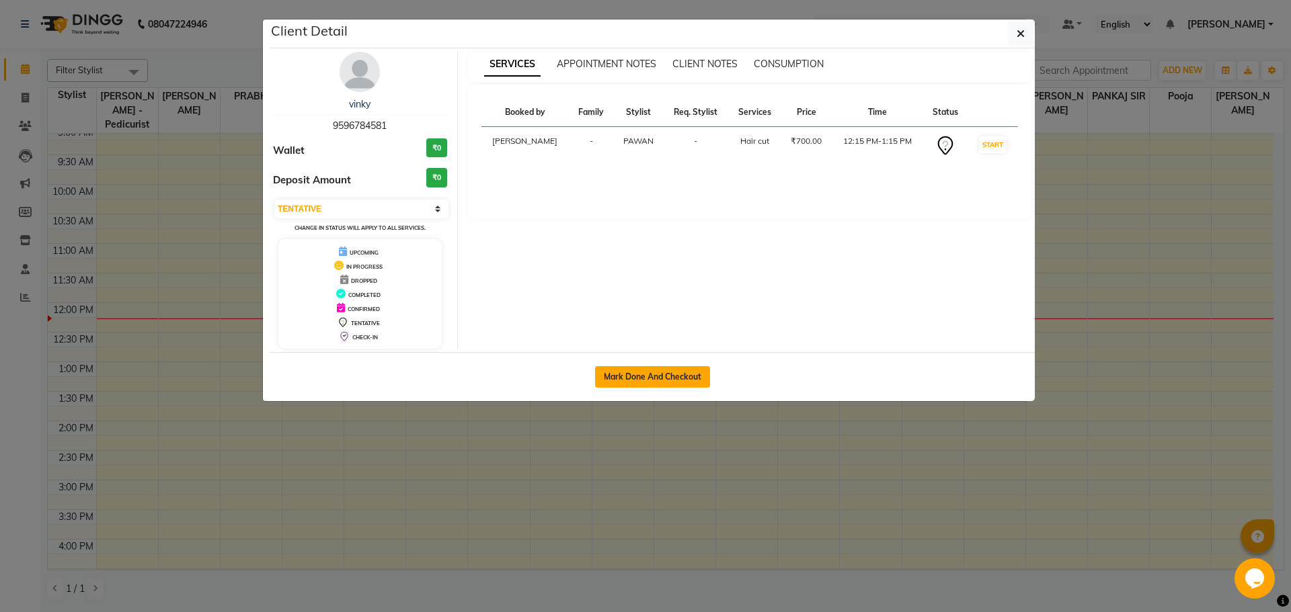
click at [663, 382] on button "Mark Done And Checkout" at bounding box center [652, 377] width 115 height 22
select select "service"
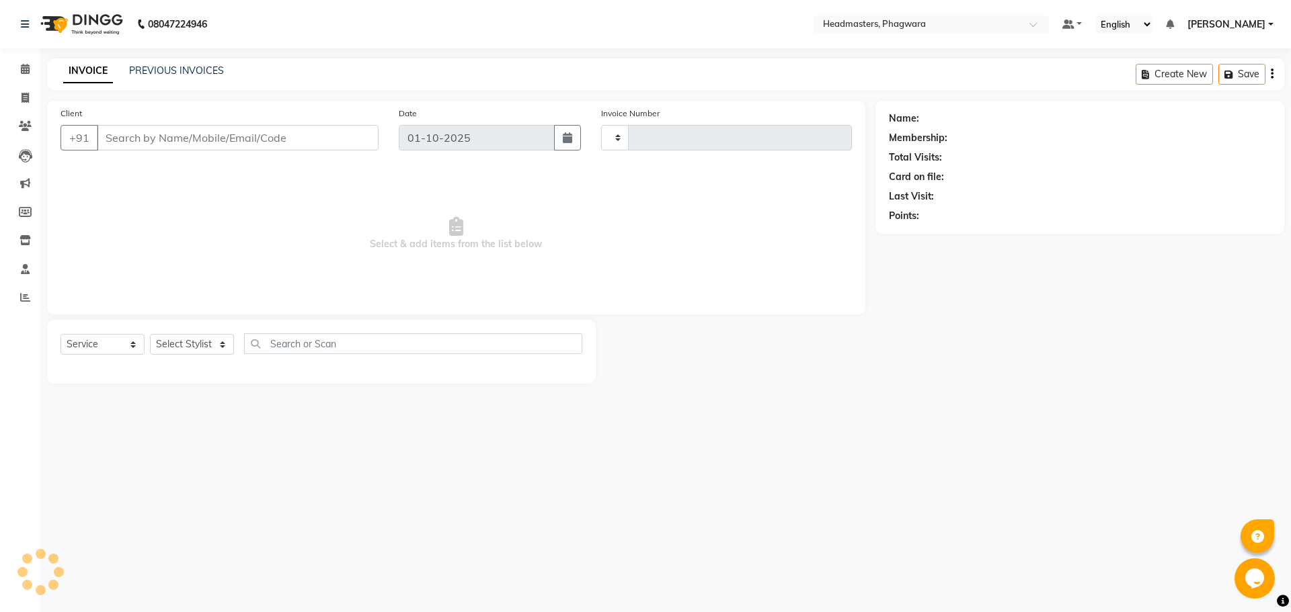
type input "1215"
select select "7888"
type input "9596784581"
select select "71382"
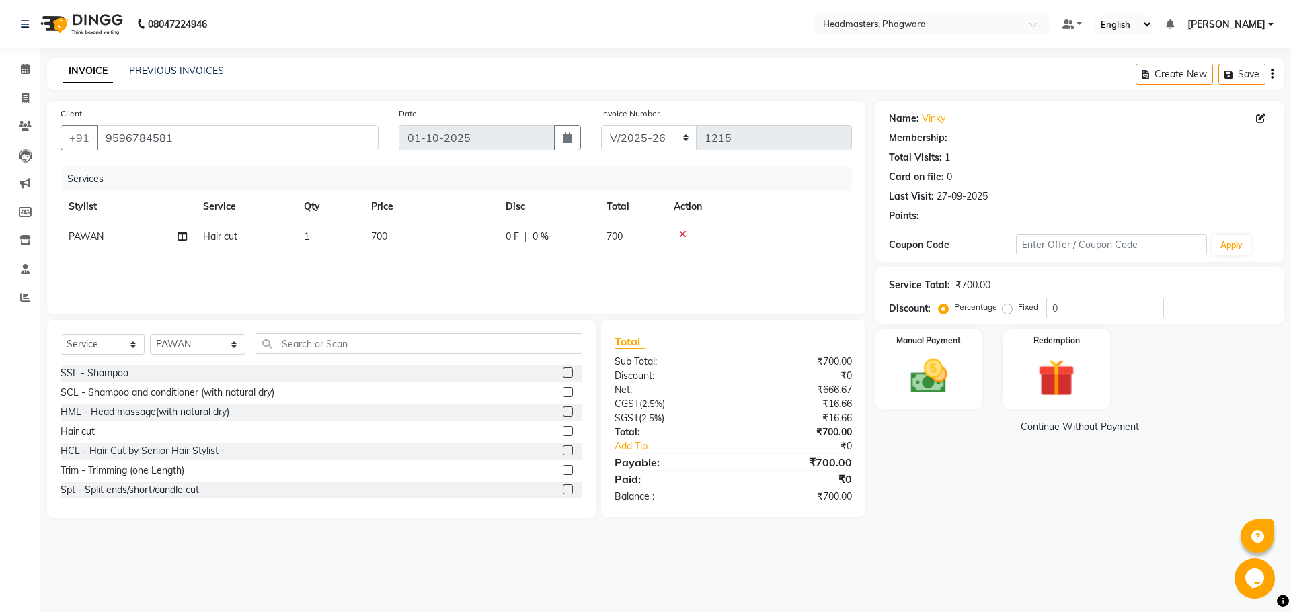
click at [372, 236] on span "700" at bounding box center [379, 237] width 16 height 12
select select "71382"
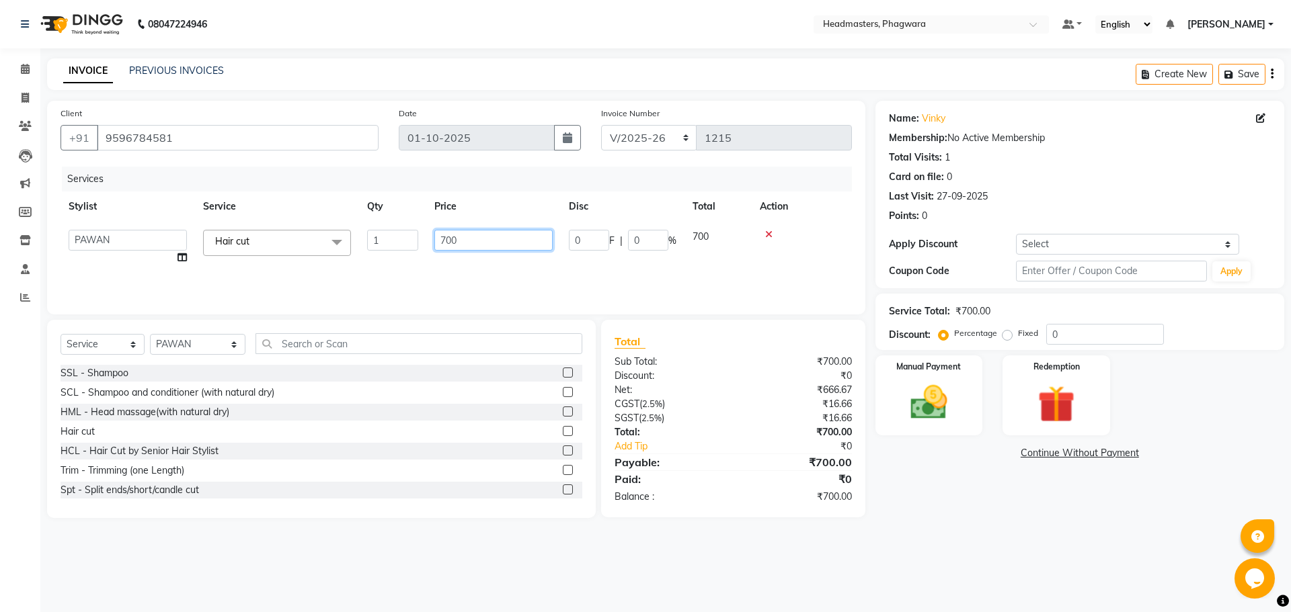
drag, startPoint x: 450, startPoint y: 239, endPoint x: 434, endPoint y: 233, distance: 17.9
click at [434, 233] on td "700" at bounding box center [493, 247] width 134 height 51
type input "400"
click at [438, 260] on div "Services Stylist Service Qty Price Disc Total Action PAWAN Hair cut 1 400 0 F |…" at bounding box center [455, 234] width 791 height 134
click at [907, 377] on div "Manual Payment" at bounding box center [928, 395] width 112 height 83
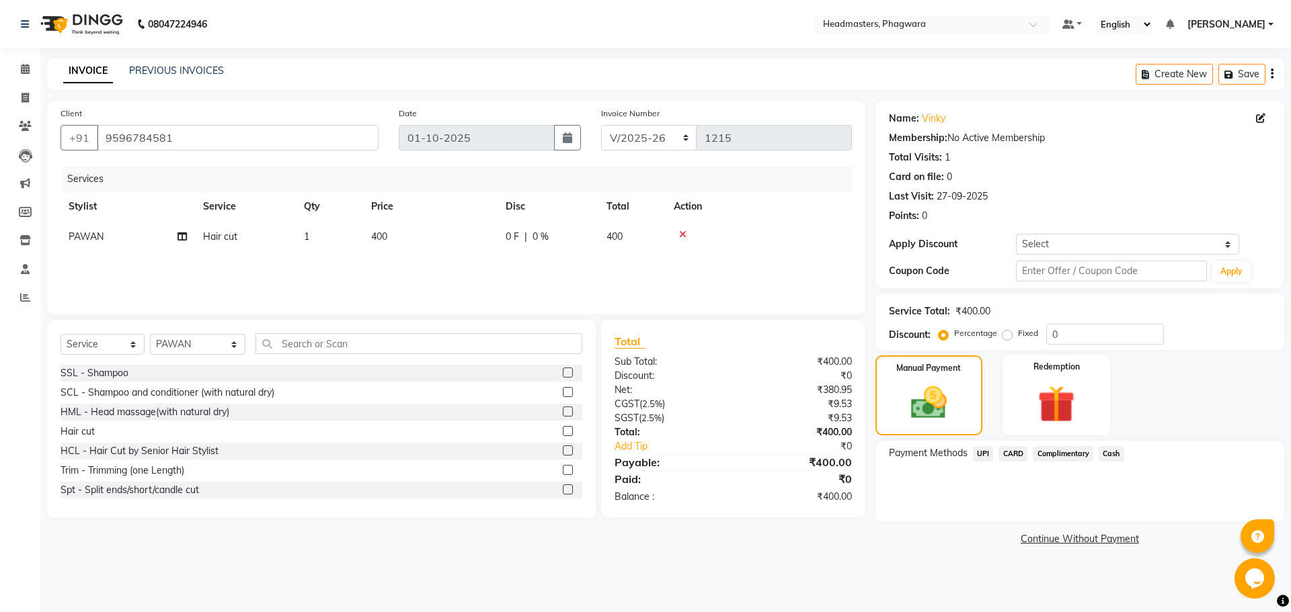
click at [984, 453] on span "UPI" at bounding box center [983, 453] width 21 height 15
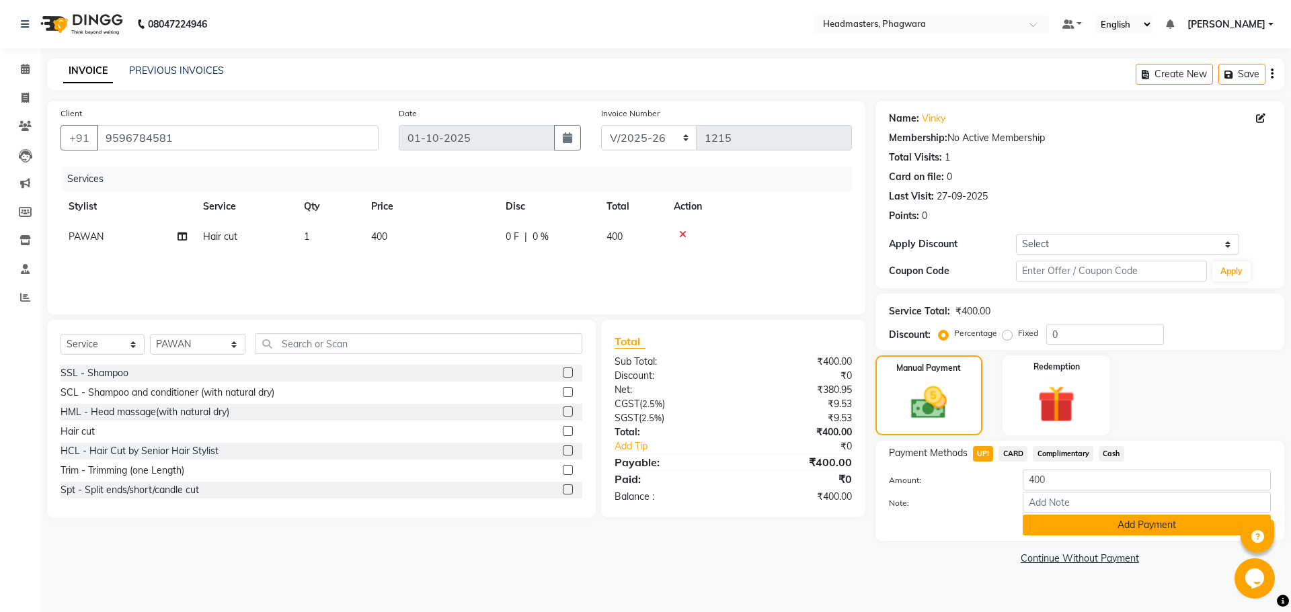
click at [1032, 530] on button "Add Payment" at bounding box center [1146, 525] width 248 height 21
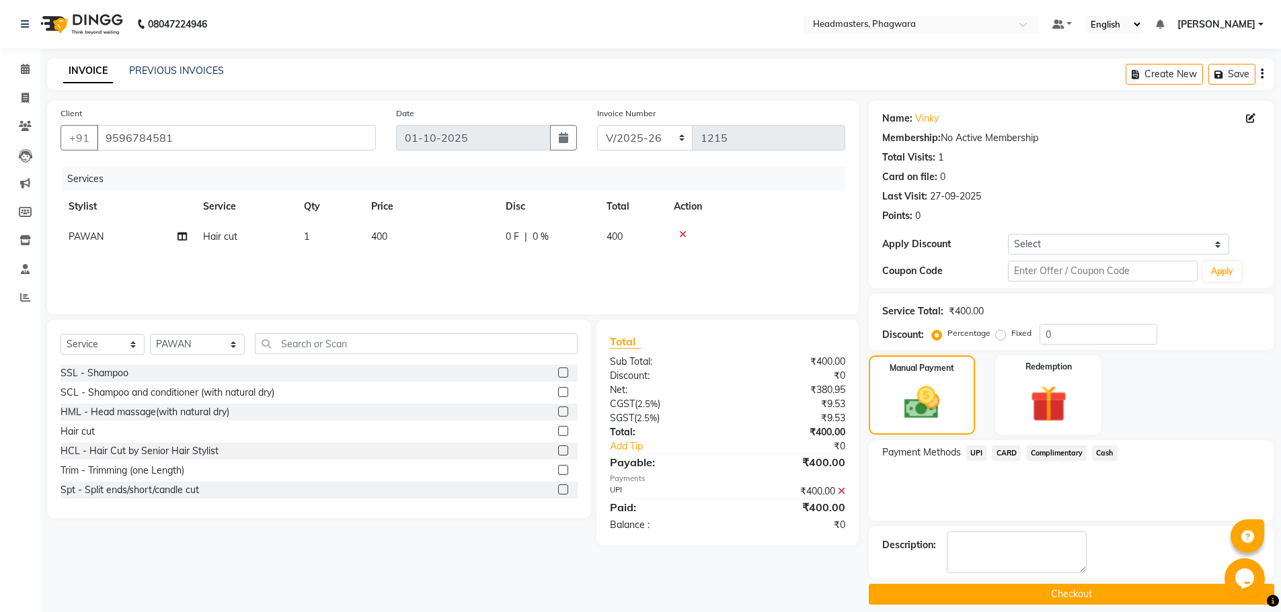
click at [1014, 590] on button "Checkout" at bounding box center [1070, 594] width 405 height 21
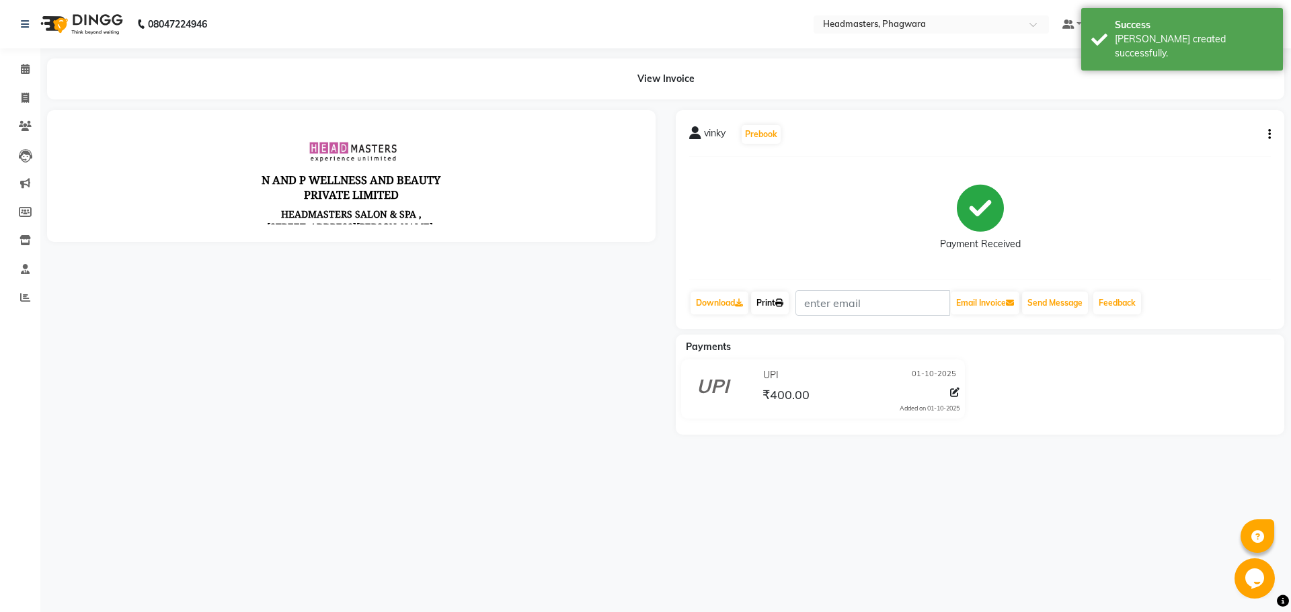
click at [763, 309] on link "Print" at bounding box center [770, 303] width 38 height 23
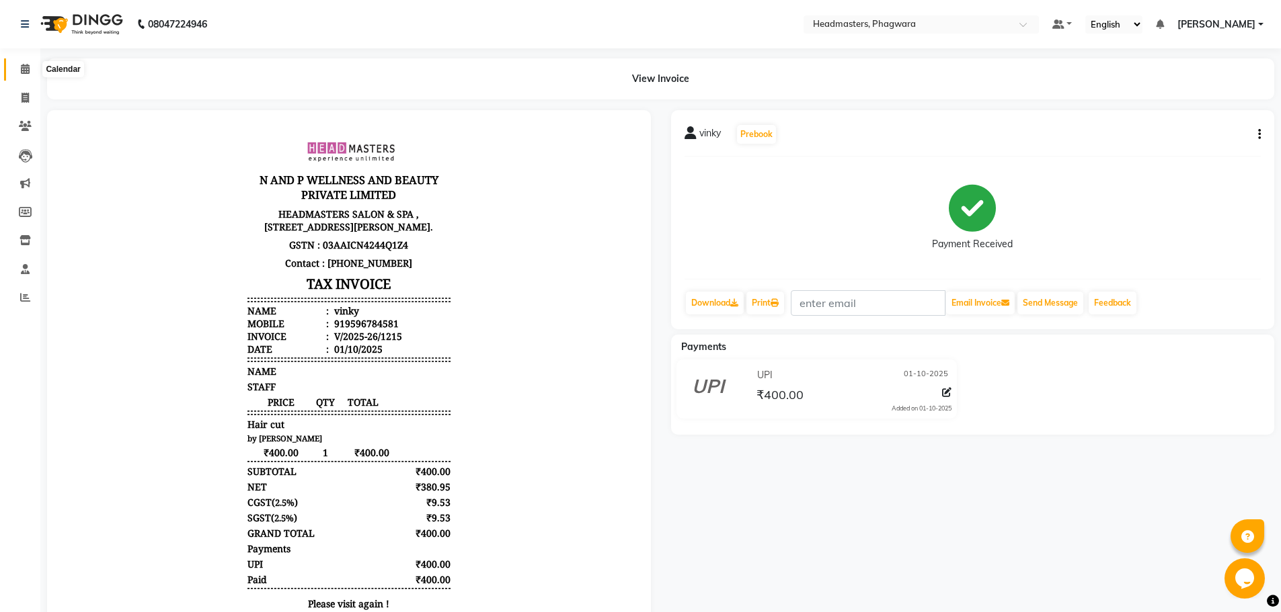
click at [33, 63] on span at bounding box center [25, 69] width 24 height 15
